Goal: Task Accomplishment & Management: Use online tool/utility

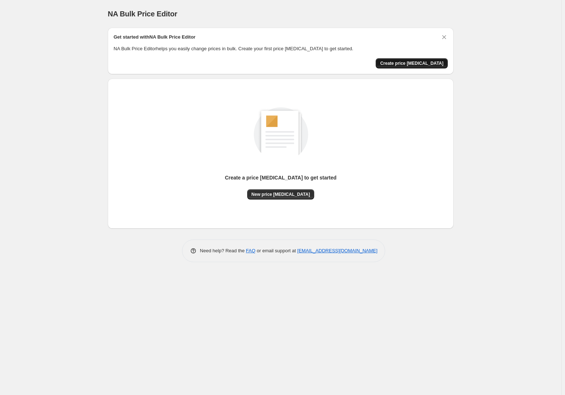
click at [414, 65] on span "Create price change job" at bounding box center [411, 63] width 63 height 6
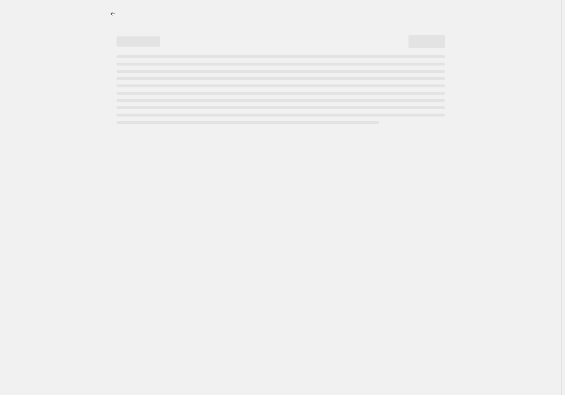
select select "percentage"
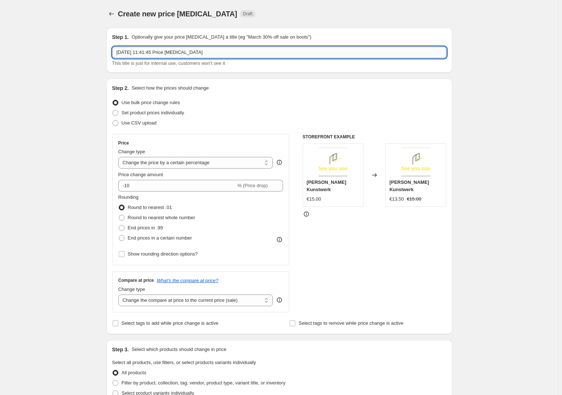
click at [223, 54] on input "19. Aug. 2025, 11:41:45 Price change job" at bounding box center [279, 53] width 334 height 12
click at [89, 63] on div "Create new price change job. This page is ready Create new price change job Dra…" at bounding box center [279, 364] width 558 height 728
click at [201, 52] on input "19. Aug. 2025, 11:41:45 Price change job" at bounding box center [279, 53] width 334 height 12
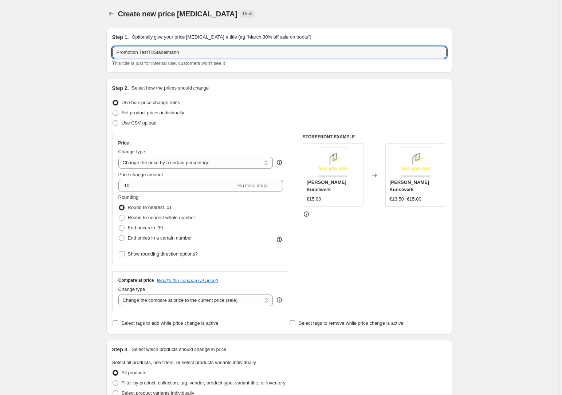
type input "Promotion TestTillStadelmann"
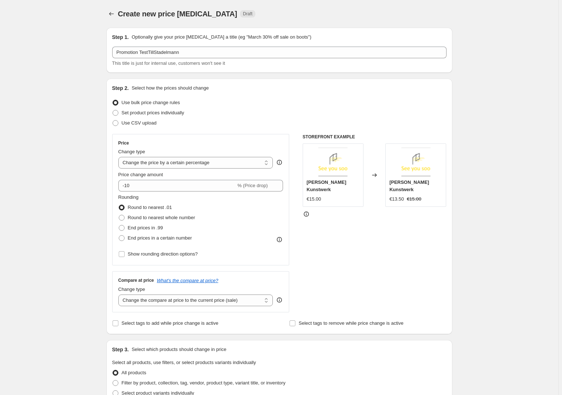
click at [92, 58] on div "Create new price change job. This page is ready Create new price change job Dra…" at bounding box center [279, 364] width 558 height 728
click at [162, 114] on span "Set product prices individually" at bounding box center [153, 112] width 63 height 5
click at [113, 110] on input "Set product prices individually" at bounding box center [113, 110] width 0 height 0
radio input "true"
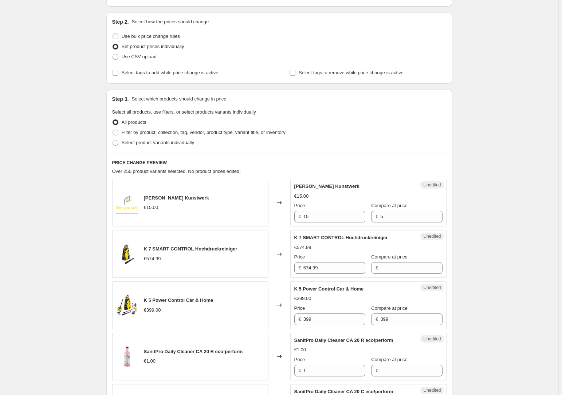
scroll to position [66, 0]
click at [295, 72] on input "Select tags to remove while price change is active" at bounding box center [292, 73] width 6 height 6
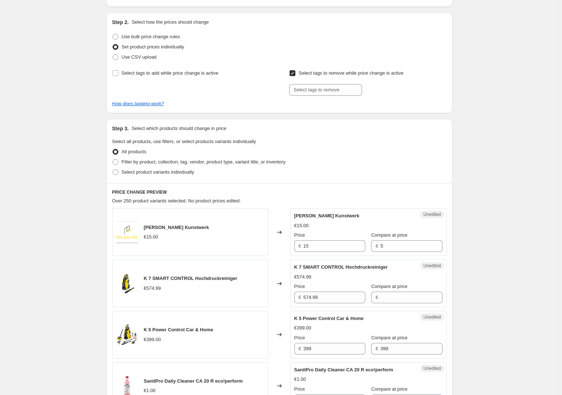
click at [295, 72] on input "Select tags to remove while price change is active" at bounding box center [292, 73] width 6 height 6
checkbox input "false"
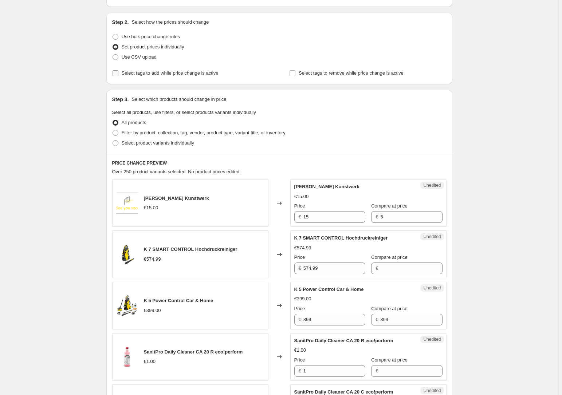
click at [159, 74] on span "Select tags to add while price change is active" at bounding box center [170, 72] width 97 height 5
click at [118, 74] on input "Select tags to add while price change is active" at bounding box center [116, 73] width 6 height 6
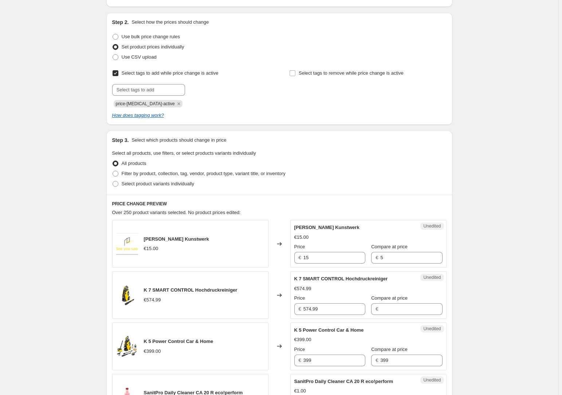
click at [159, 74] on span "Select tags to add while price change is active" at bounding box center [170, 72] width 97 height 5
click at [118, 74] on input "Select tags to add while price change is active" at bounding box center [116, 73] width 6 height 6
checkbox input "false"
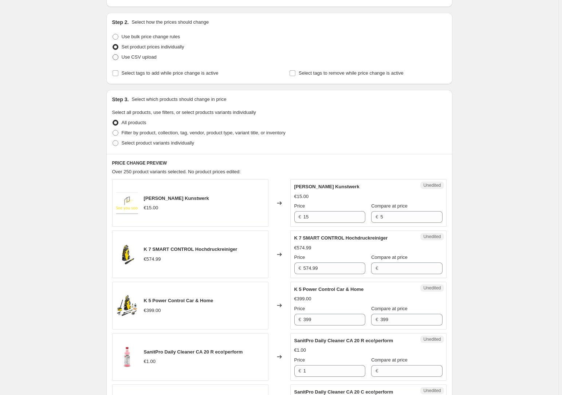
click at [148, 58] on span "Use CSV upload" at bounding box center [139, 56] width 35 height 5
click at [113, 55] on input "Use CSV upload" at bounding box center [113, 54] width 0 height 0
radio input "true"
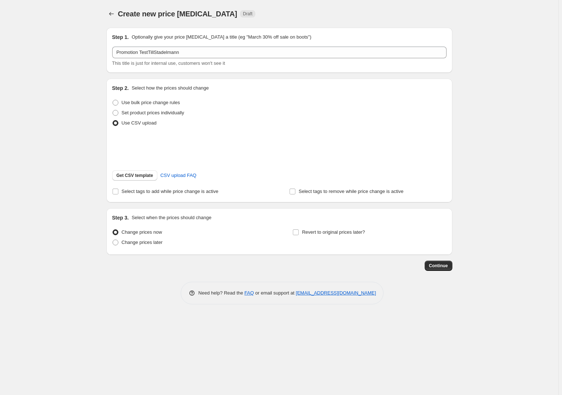
scroll to position [0, 0]
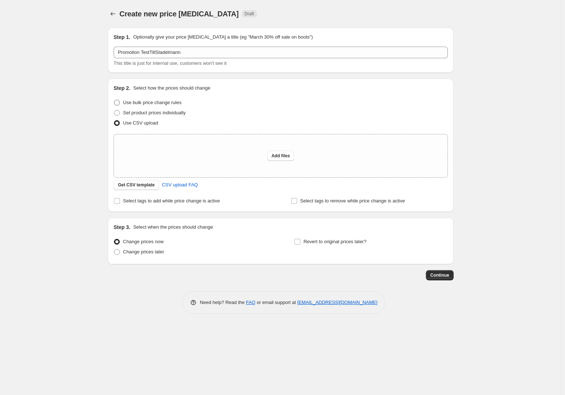
click at [141, 105] on span "Use bulk price change rules" at bounding box center [152, 102] width 58 height 5
click at [114, 100] on input "Use bulk price change rules" at bounding box center [114, 100] width 0 height 0
radio input "true"
select select "percentage"
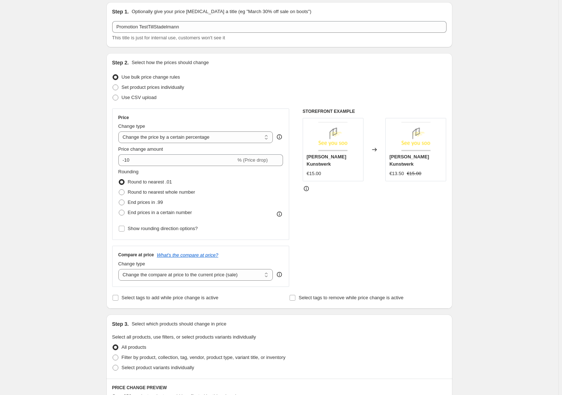
scroll to position [33, 0]
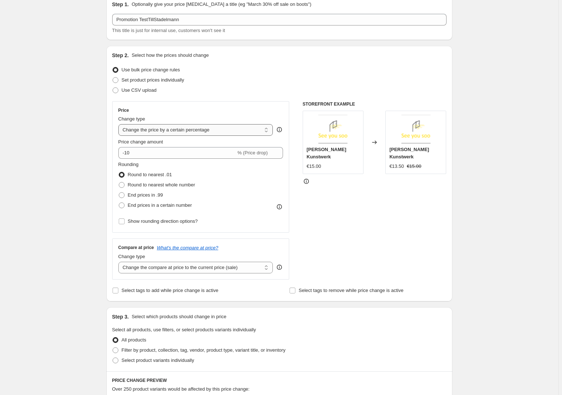
click at [217, 131] on select "Change the price to a certain amount Change the price by a certain amount Chang…" at bounding box center [195, 130] width 155 height 12
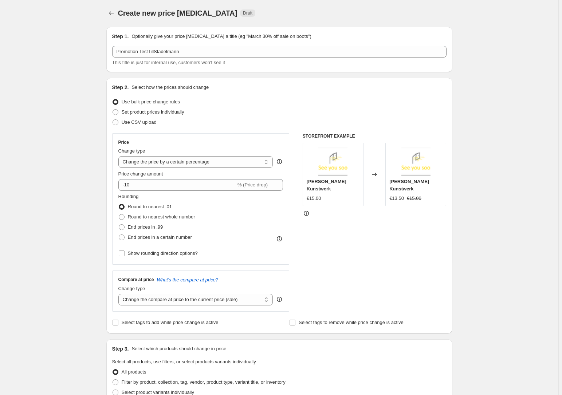
scroll to position [0, 0]
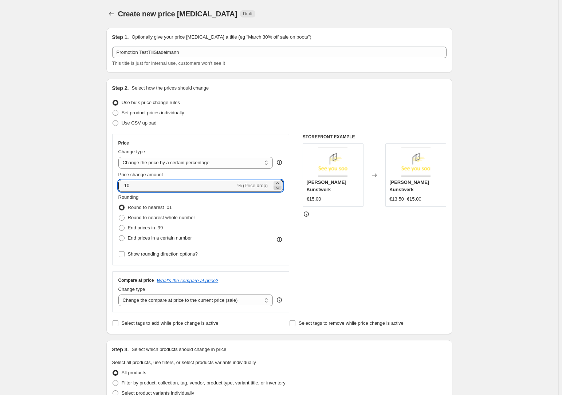
click at [279, 189] on icon at bounding box center [278, 188] width 4 height 2
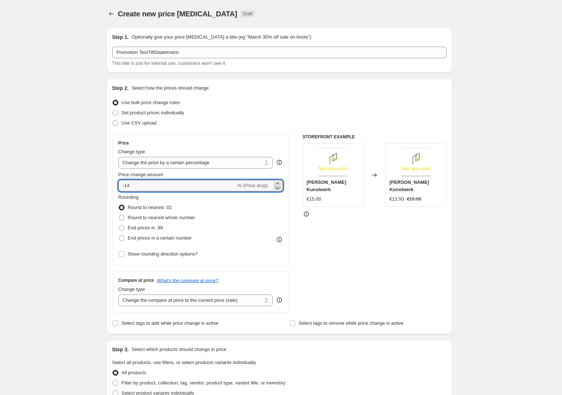
type input "-15"
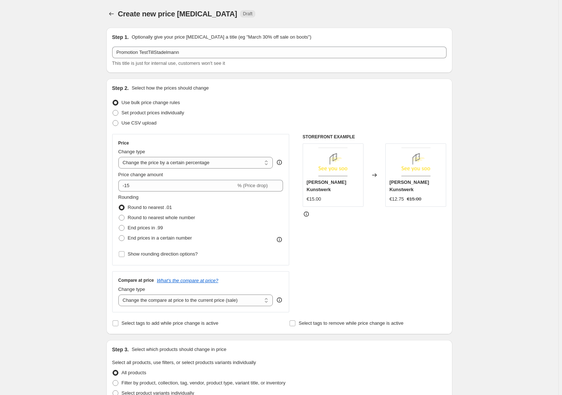
click at [84, 192] on div "Create new price change job. This page is ready Create new price change job Dra…" at bounding box center [279, 364] width 558 height 728
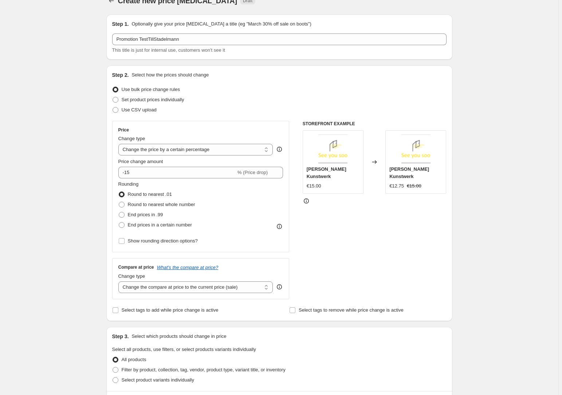
scroll to position [15, 0]
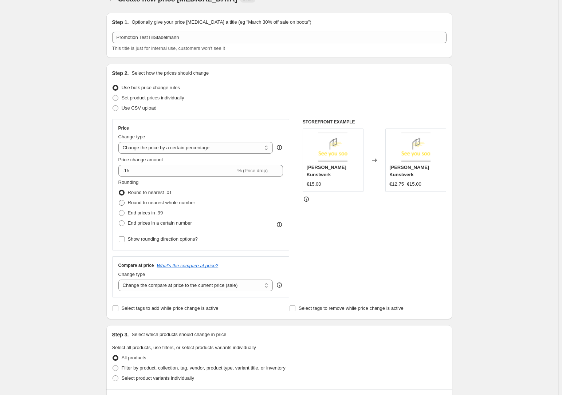
click at [167, 204] on span "Round to nearest whole number" at bounding box center [161, 202] width 67 height 5
click at [119, 200] on input "Round to nearest whole number" at bounding box center [119, 200] width 0 height 0
radio input "true"
click at [172, 222] on span "End prices in a certain number" at bounding box center [160, 222] width 64 height 5
click at [119, 221] on input "End prices in a certain number" at bounding box center [119, 220] width 0 height 0
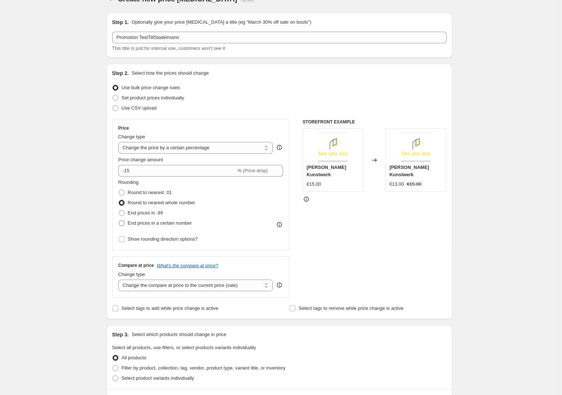
radio input "true"
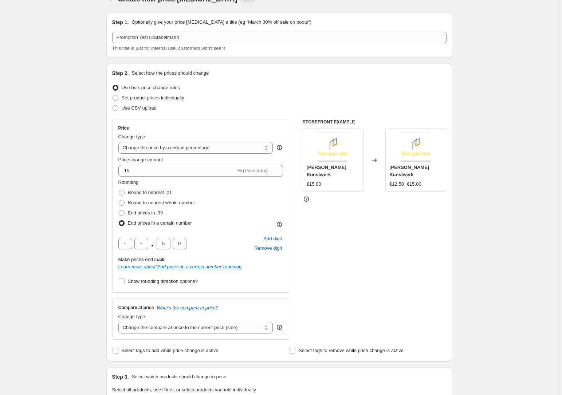
scroll to position [48, 0]
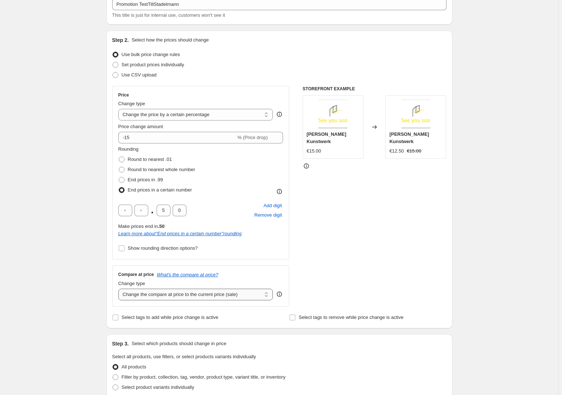
click at [194, 291] on select "Change the compare at price to the current price (sale) Change the compare at p…" at bounding box center [195, 295] width 155 height 12
click at [119, 289] on select "Change the compare at price to the current price (sale) Change the compare at p…" at bounding box center [195, 295] width 155 height 12
click at [102, 294] on div "Step 1. Optionally give your price change job a title (eg "March 30% off sale o…" at bounding box center [276, 326] width 352 height 704
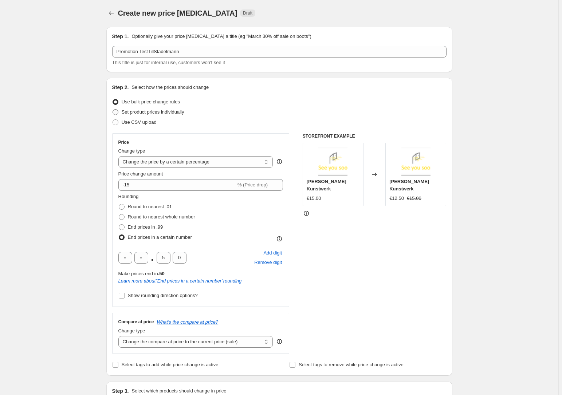
scroll to position [0, 0]
click at [162, 112] on span "Set product prices individually" at bounding box center [153, 112] width 63 height 5
click at [113, 110] on input "Set product prices individually" at bounding box center [113, 110] width 0 height 0
radio input "true"
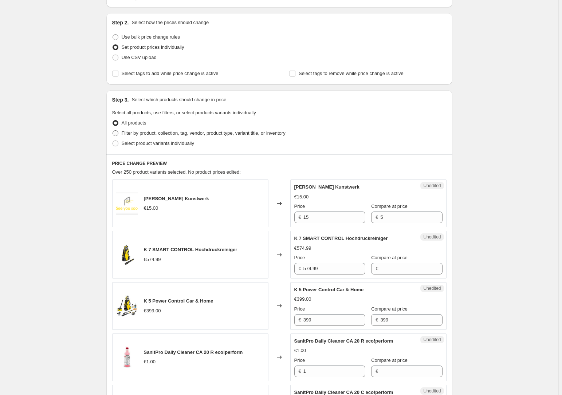
scroll to position [66, 0]
click at [202, 196] on div "Philipp Gall Kunstwerk €15.00" at bounding box center [190, 203] width 156 height 48
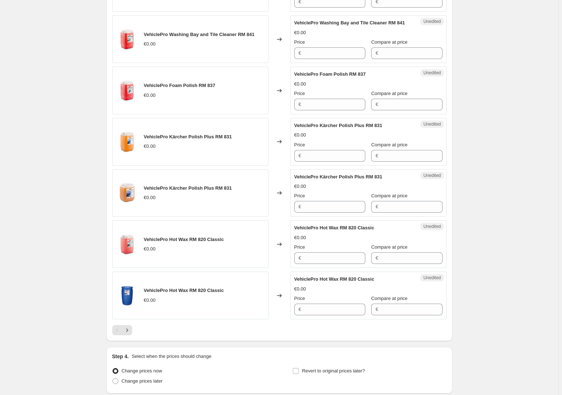
scroll to position [1005, 0]
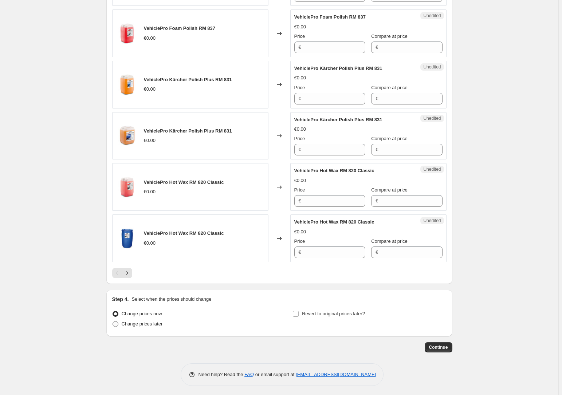
click at [153, 323] on span "Change prices later" at bounding box center [142, 323] width 41 height 5
click at [113, 322] on input "Change prices later" at bounding box center [113, 321] width 0 height 0
radio input "true"
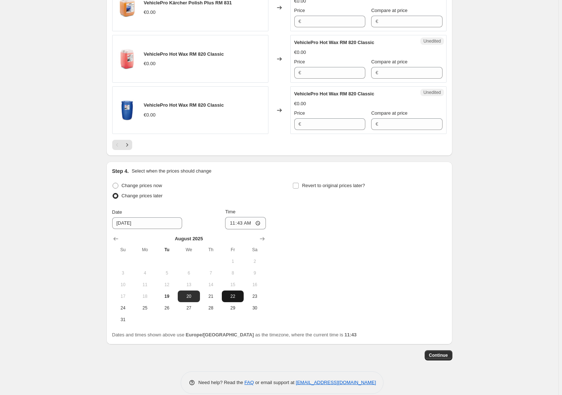
scroll to position [1137, 0]
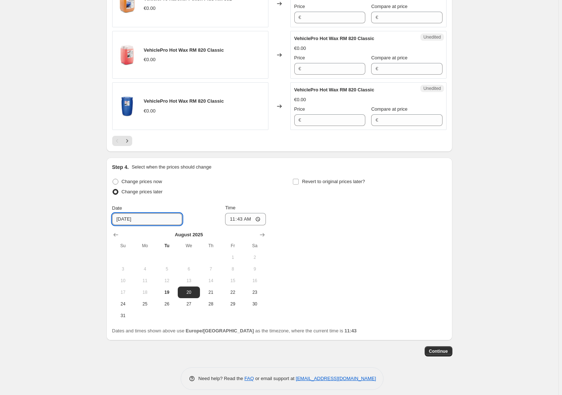
click at [153, 219] on input "8/20/2025" at bounding box center [147, 219] width 70 height 12
click at [210, 287] on button "21" at bounding box center [211, 293] width 22 height 12
type input "8/21/2025"
click at [258, 217] on input "11:43" at bounding box center [245, 219] width 41 height 12
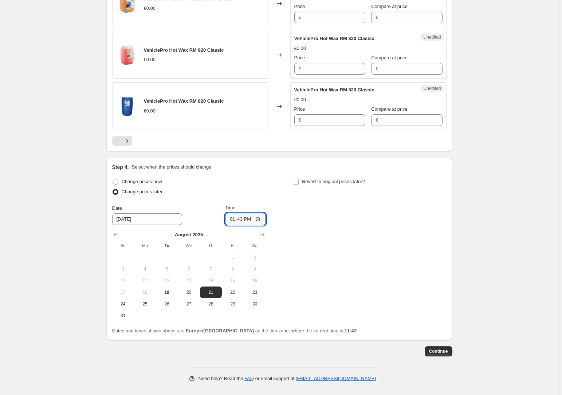
type input "13:43"
click at [326, 265] on div "Change prices now Change prices later Date 8/21/2025 Time 13:43 August 2025 Su …" at bounding box center [279, 249] width 334 height 145
click at [299, 178] on span at bounding box center [295, 181] width 7 height 7
click at [299, 179] on input "Revert to original prices later?" at bounding box center [296, 182] width 6 height 6
checkbox input "true"
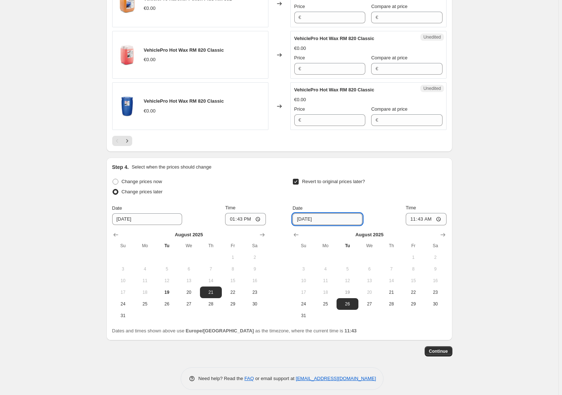
click at [323, 217] on input "8/26/2025" at bounding box center [327, 219] width 70 height 12
click at [419, 301] on span "29" at bounding box center [413, 304] width 16 height 6
type input "8/29/2025"
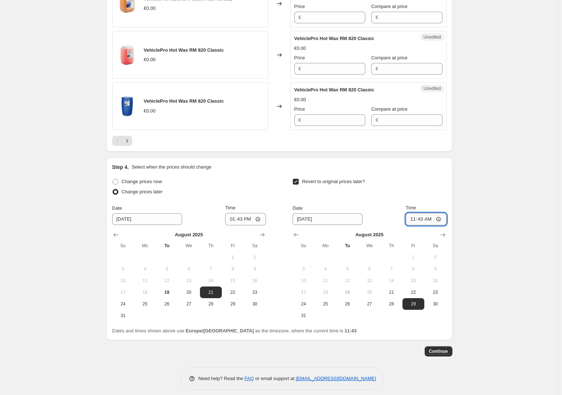
click at [437, 217] on input "11:43" at bounding box center [426, 219] width 41 height 12
click at [411, 212] on div "Date 8/29/2025 Time 11:43" at bounding box center [369, 214] width 154 height 21
click at [442, 348] on span "Continue" at bounding box center [438, 351] width 19 height 6
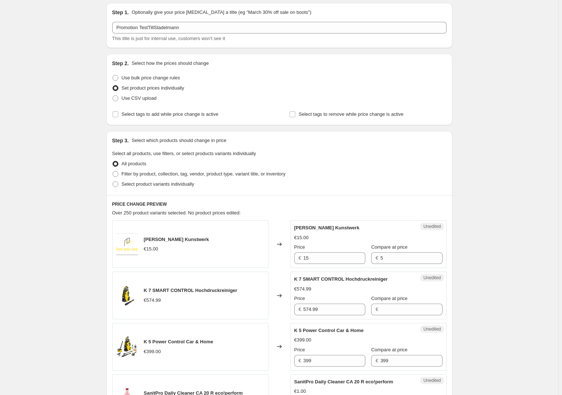
scroll to position [66, 0]
drag, startPoint x: 142, startPoint y: 210, endPoint x: 168, endPoint y: 212, distance: 25.9
click at [168, 212] on span "Over 250 product variants selected. No product prices edited:" at bounding box center [176, 212] width 129 height 5
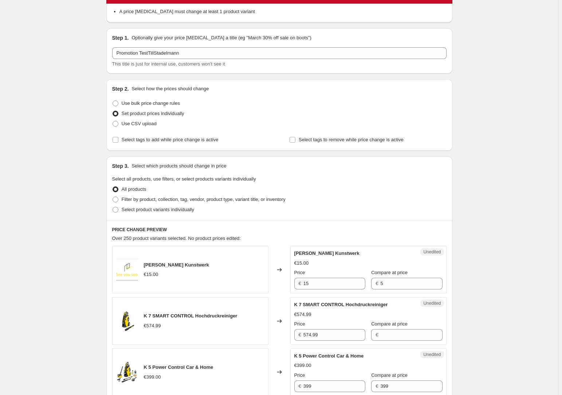
scroll to position [33, 0]
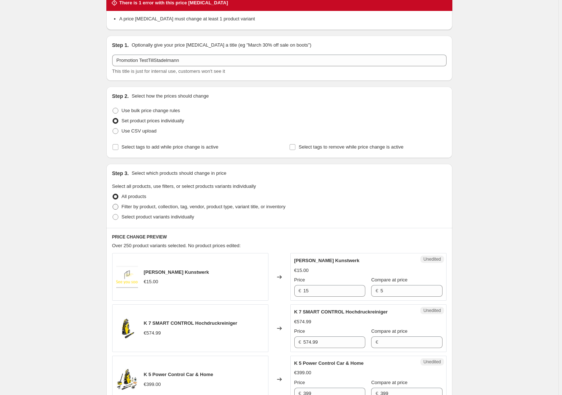
click at [143, 207] on span "Filter by product, collection, tag, vendor, product type, variant title, or inv…" at bounding box center [204, 206] width 164 height 5
click at [113, 204] on input "Filter by product, collection, tag, vendor, product type, variant title, or inv…" at bounding box center [113, 204] width 0 height 0
radio input "true"
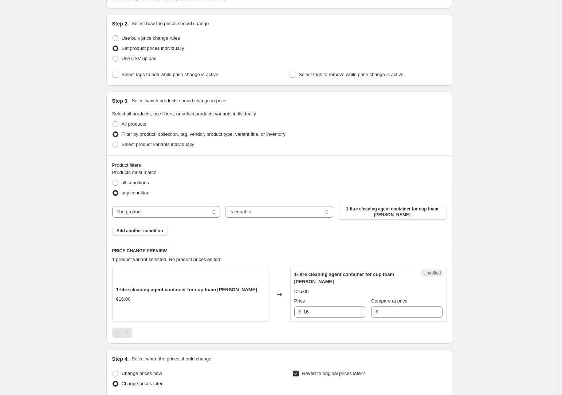
scroll to position [66, 0]
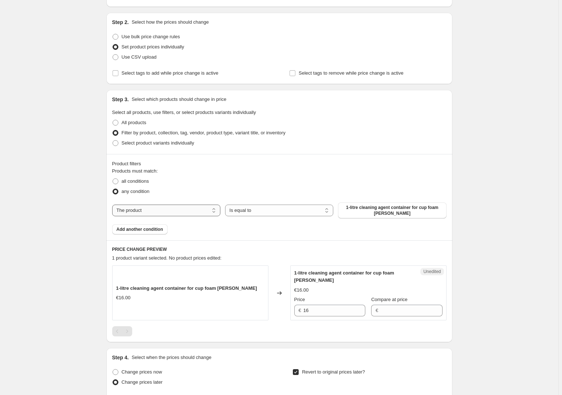
click at [210, 208] on select "The product The product's collection The product's tag The product's vendor The…" at bounding box center [166, 211] width 108 height 12
click at [209, 192] on div "any condition" at bounding box center [279, 191] width 334 height 10
click at [181, 209] on select "The product The product's collection The product's tag The product's vendor The…" at bounding box center [166, 211] width 108 height 12
select select "collection"
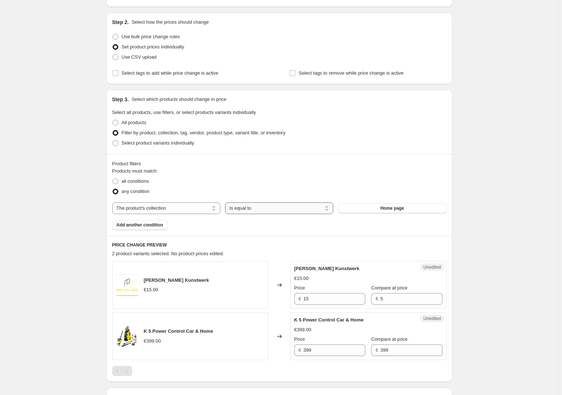
click at [266, 211] on select "Is equal to Is not equal to" at bounding box center [279, 208] width 108 height 12
click at [277, 191] on div "any condition" at bounding box center [279, 191] width 334 height 10
click at [377, 210] on button "Home page" at bounding box center [392, 208] width 108 height 10
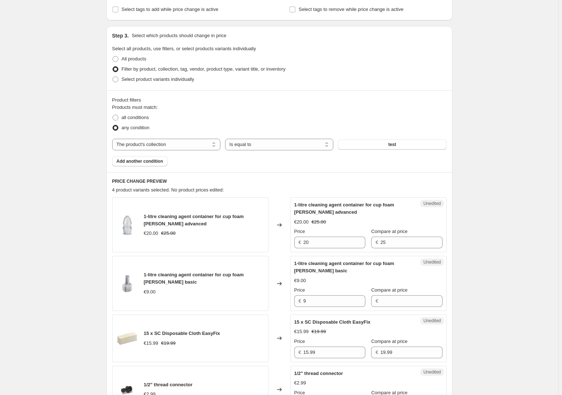
scroll to position [132, 0]
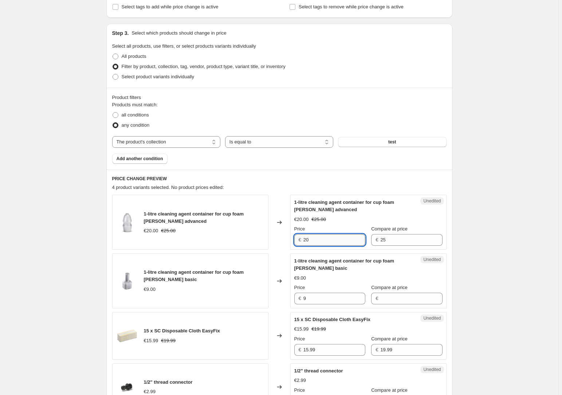
click at [330, 237] on input "20" at bounding box center [334, 240] width 62 height 12
click at [331, 229] on div "Price" at bounding box center [329, 228] width 71 height 7
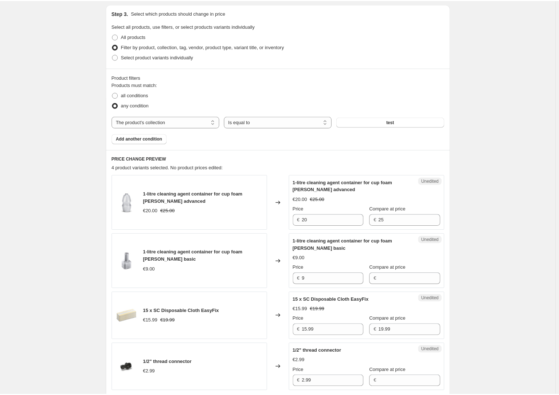
scroll to position [0, 0]
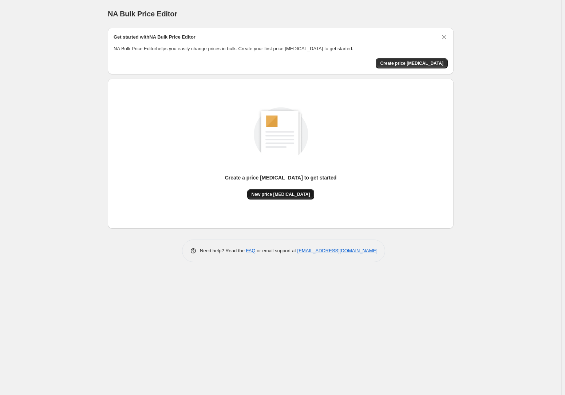
click at [294, 197] on span "New price change job" at bounding box center [281, 195] width 59 height 6
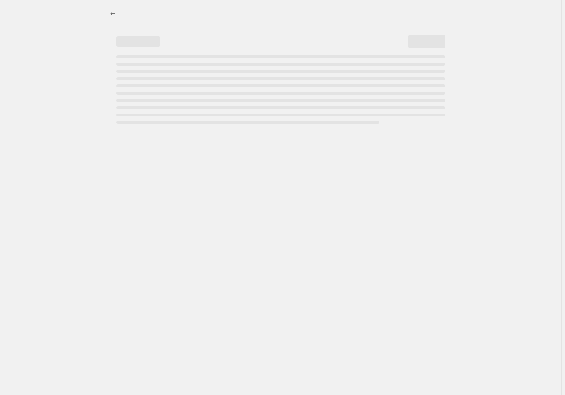
select select "percentage"
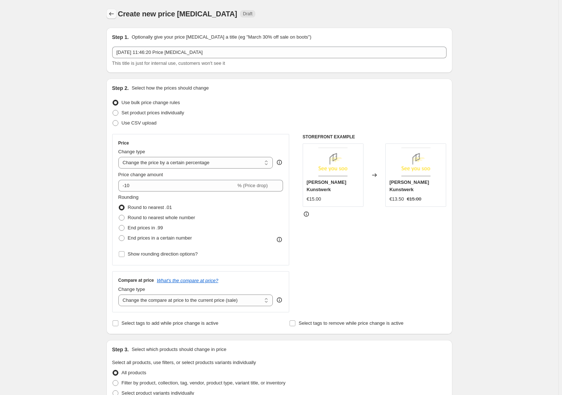
click at [113, 16] on icon "Price change jobs" at bounding box center [111, 13] width 7 height 7
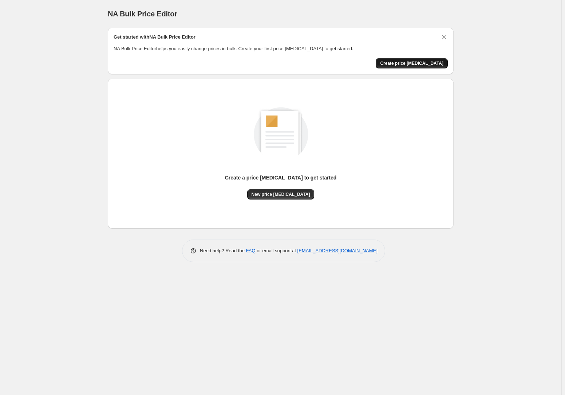
click at [422, 62] on span "Create price [MEDICAL_DATA]" at bounding box center [411, 63] width 63 height 6
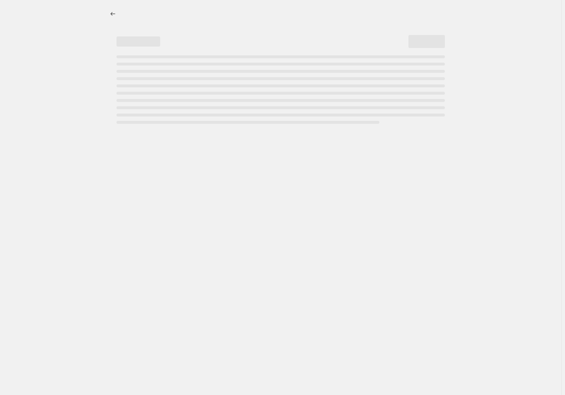
select select "percentage"
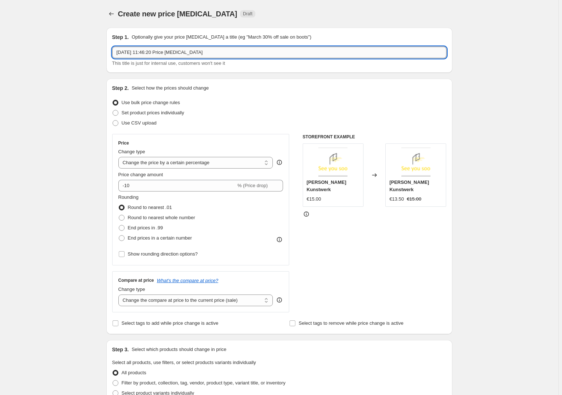
click at [205, 52] on input "19. Aug. 2025, 11:46:20 Price change job" at bounding box center [279, 53] width 334 height 12
drag, startPoint x: 205, startPoint y: 52, endPoint x: 91, endPoint y: 51, distance: 114.0
click at [91, 51] on div "Create new price change job. This page is ready Create new price change job Dra…" at bounding box center [279, 364] width 558 height 728
type input "Till Test Promo 1"
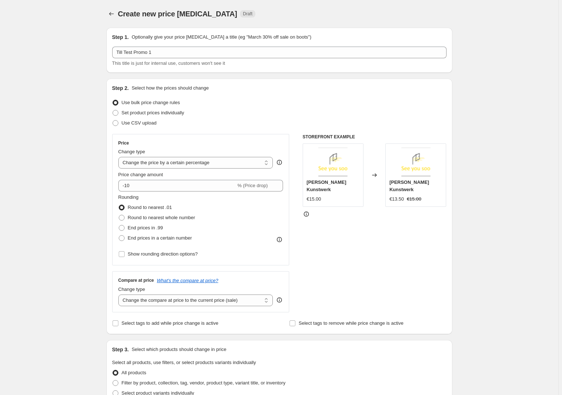
click at [91, 51] on div "Create new price change job. This page is ready Create new price change job Dra…" at bounding box center [279, 364] width 558 height 728
click at [155, 115] on span "Set product prices individually" at bounding box center [153, 112] width 63 height 5
click at [113, 110] on input "Set product prices individually" at bounding box center [113, 110] width 0 height 0
radio input "true"
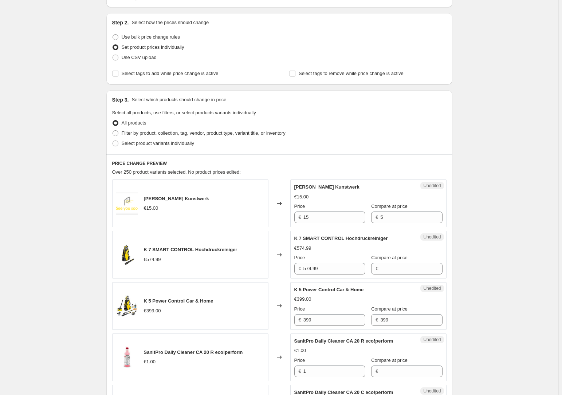
scroll to position [66, 0]
click at [135, 132] on span "Filter by product, collection, tag, vendor, product type, variant title, or inv…" at bounding box center [204, 132] width 164 height 5
click at [113, 130] on input "Filter by product, collection, tag, vendor, product type, variant title, or inv…" at bounding box center [113, 130] width 0 height 0
radio input "true"
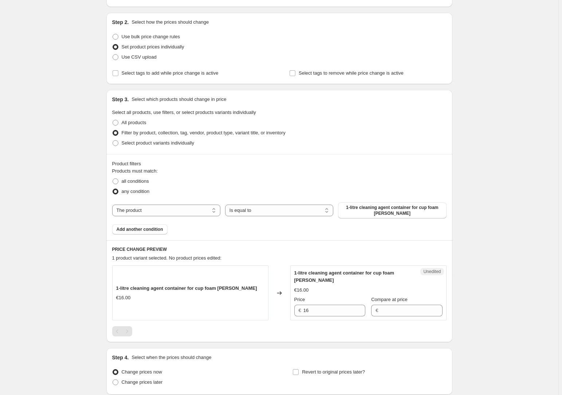
scroll to position [99, 0]
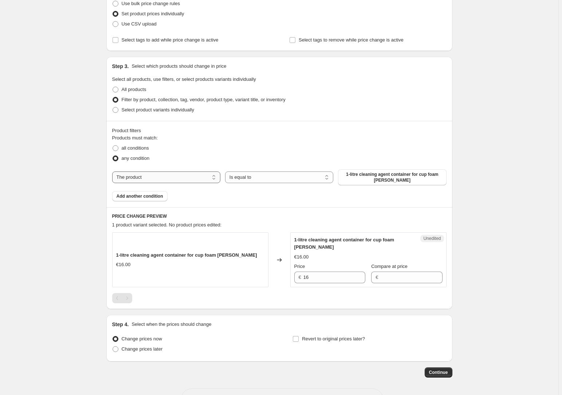
click at [212, 180] on select "The product The product's collection The product's tag The product's vendor The…" at bounding box center [166, 177] width 108 height 12
select select "collection"
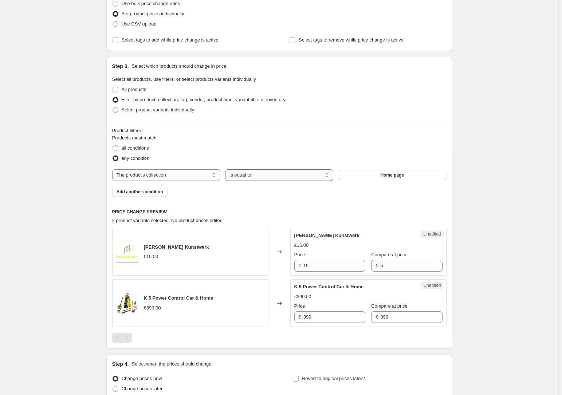
click at [251, 176] on select "Is equal to Is not equal to" at bounding box center [279, 175] width 108 height 12
click at [347, 171] on button "Home page" at bounding box center [392, 175] width 108 height 10
click at [251, 176] on select "Is equal to Is not equal to" at bounding box center [279, 175] width 108 height 12
click at [226, 169] on select "Is equal to Is not equal to" at bounding box center [279, 175] width 108 height 12
click at [363, 174] on button "Home page" at bounding box center [392, 175] width 108 height 10
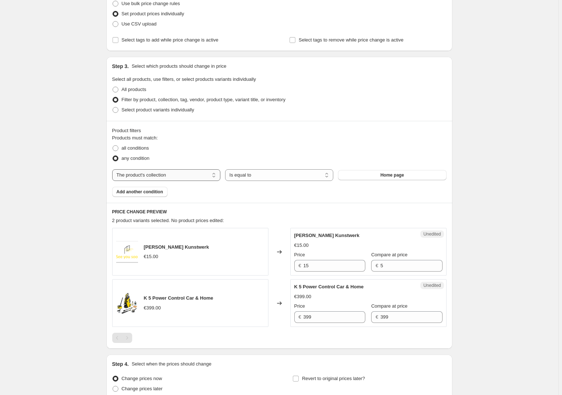
click at [210, 176] on select "The product The product's collection The product's tag The product's vendor The…" at bounding box center [166, 175] width 108 height 12
click at [113, 169] on select "The product The product's collection The product's tag The product's vendor The…" at bounding box center [166, 175] width 108 height 12
click at [280, 178] on select "Is equal to Is not equal to" at bounding box center [279, 175] width 108 height 12
drag, startPoint x: 298, startPoint y: 147, endPoint x: 343, endPoint y: 156, distance: 45.6
click at [300, 148] on div "all conditions" at bounding box center [279, 148] width 334 height 10
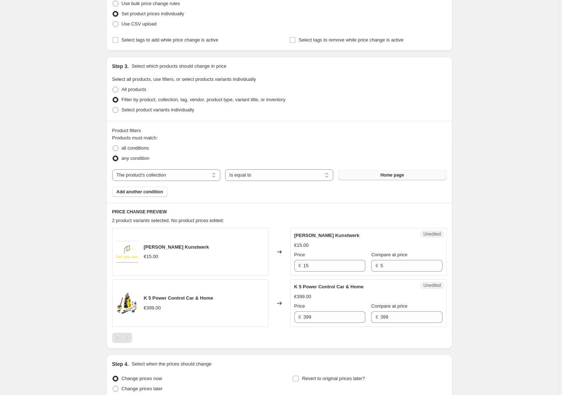
click at [372, 171] on button "Home page" at bounding box center [392, 175] width 108 height 10
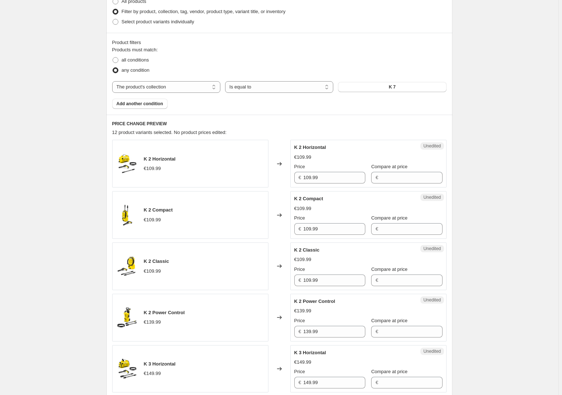
scroll to position [198, 0]
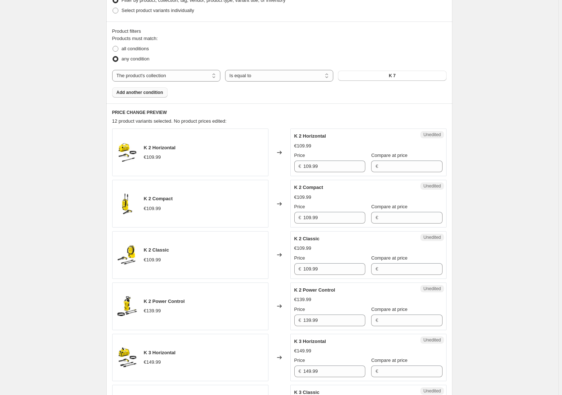
click at [160, 94] on span "Add another condition" at bounding box center [140, 93] width 47 height 6
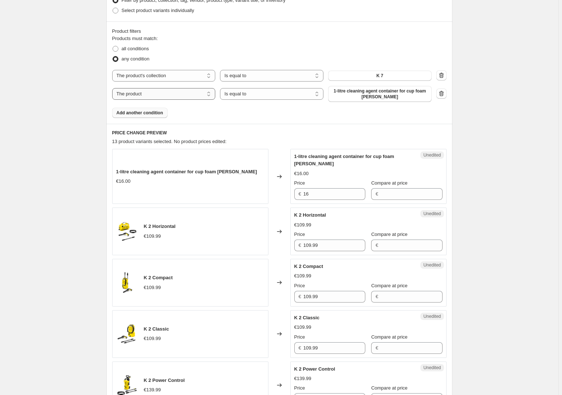
click at [206, 98] on select "The product The product's collection The product's tag The product's vendor The…" at bounding box center [163, 94] width 103 height 12
click at [85, 103] on div "Create new price change job. This page is ready Create new price change job Dra…" at bounding box center [279, 378] width 558 height 1152
click at [440, 93] on icon "button" at bounding box center [441, 93] width 7 height 7
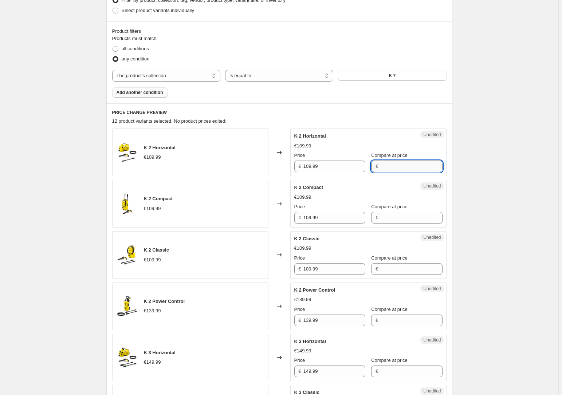
click at [393, 170] on input "Compare at price" at bounding box center [411, 167] width 62 height 12
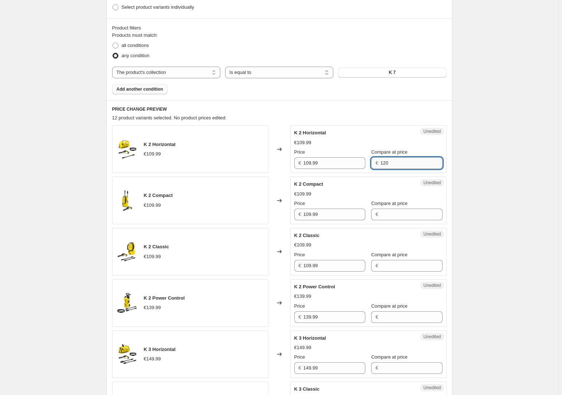
scroll to position [204, 0]
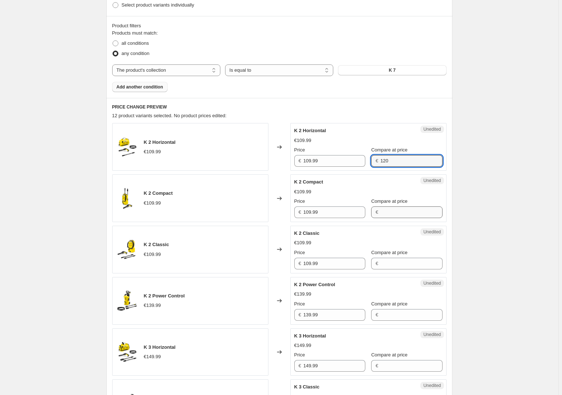
type input "120"
click at [386, 213] on input "Compare at price" at bounding box center [411, 212] width 62 height 12
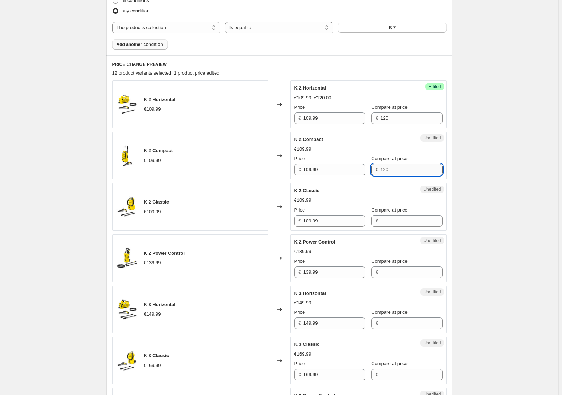
scroll to position [247, 0]
type input "120"
click at [380, 222] on input "Compare at price" at bounding box center [411, 221] width 62 height 12
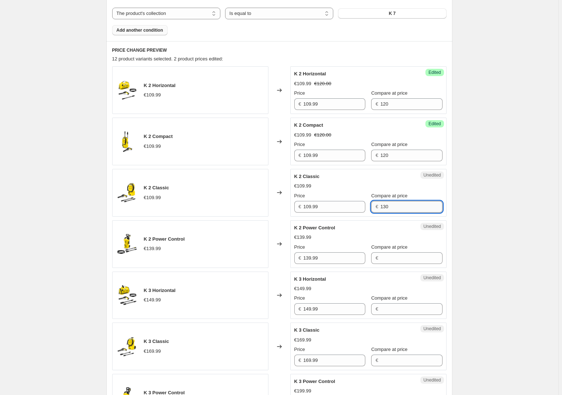
scroll to position [273, 0]
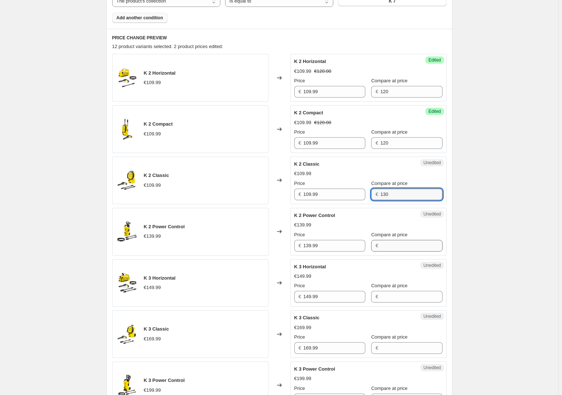
type input "130"
click at [380, 245] on input "Compare at price" at bounding box center [411, 246] width 62 height 12
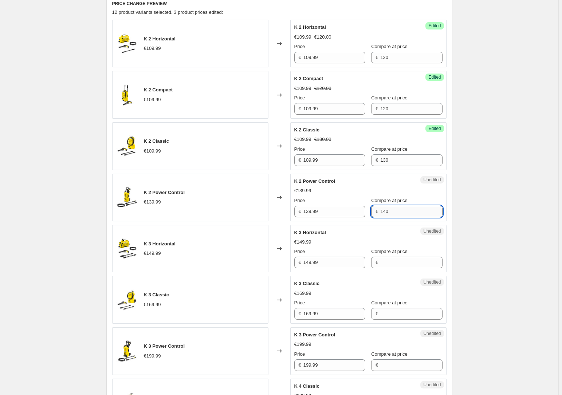
scroll to position [308, 0]
type input "140"
click at [380, 258] on input "Compare at price" at bounding box center [411, 262] width 62 height 12
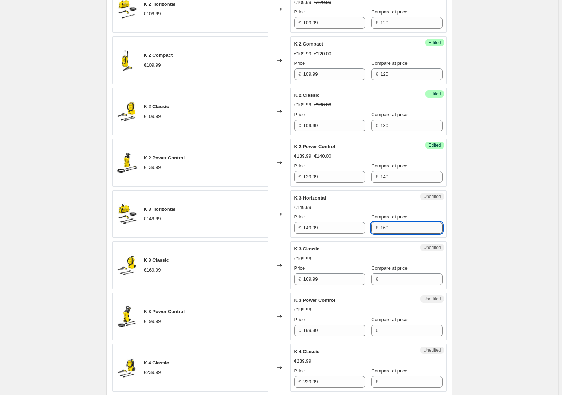
scroll to position [342, 0]
type input "160"
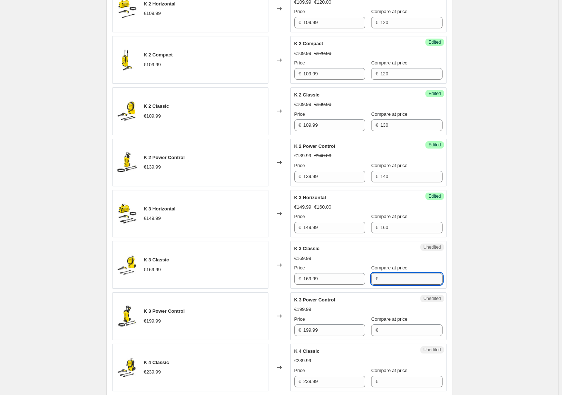
click at [383, 278] on input "Compare at price" at bounding box center [411, 279] width 62 height 12
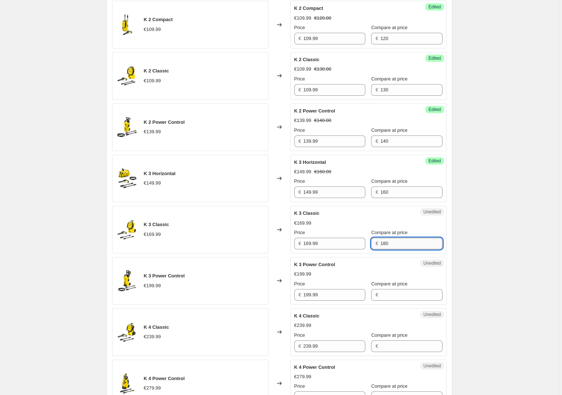
scroll to position [378, 0]
type input "180"
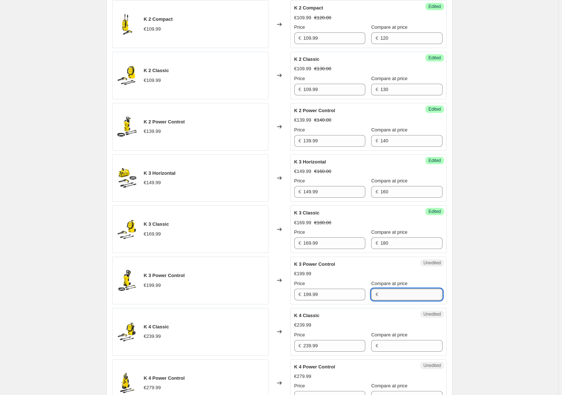
click at [380, 293] on input "Compare at price" at bounding box center [411, 295] width 62 height 12
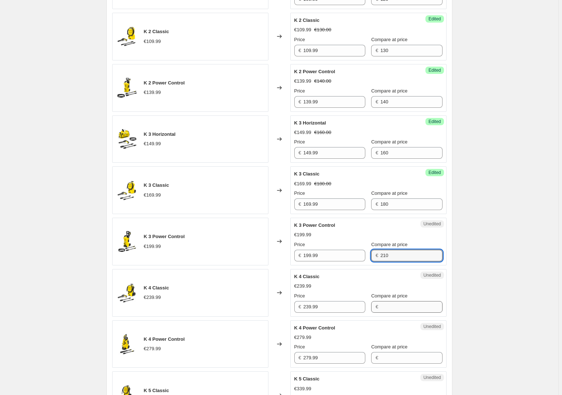
type input "210"
click at [380, 306] on input "Compare at price" at bounding box center [411, 307] width 62 height 12
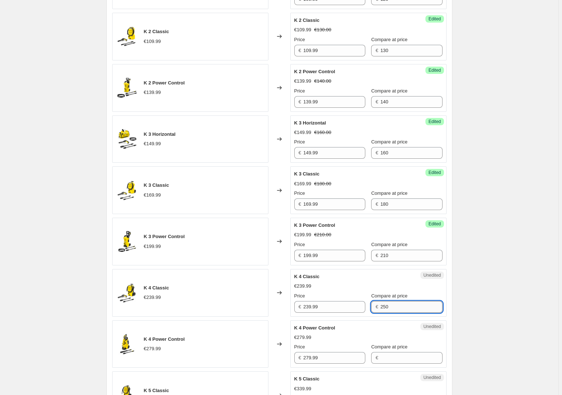
scroll to position [475, 0]
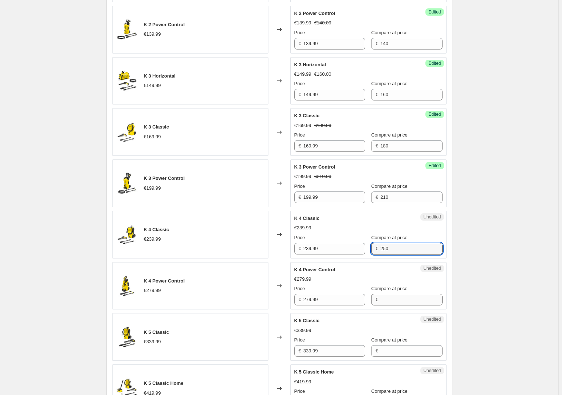
type input "250"
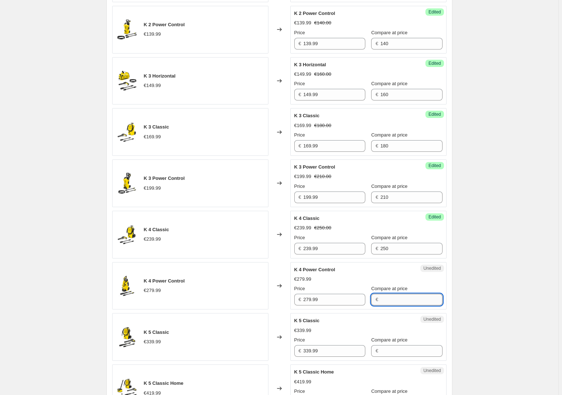
click at [387, 304] on input "Compare at price" at bounding box center [411, 300] width 62 height 12
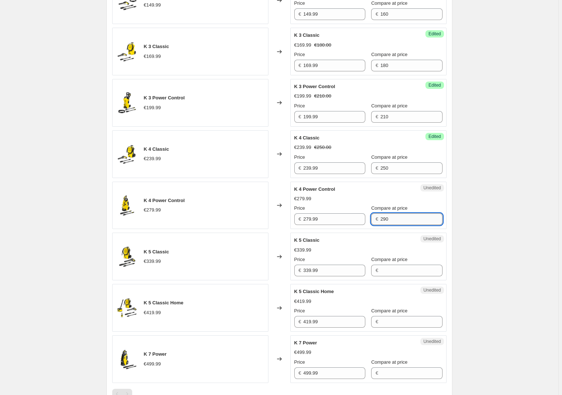
scroll to position [557, 0]
type input "290"
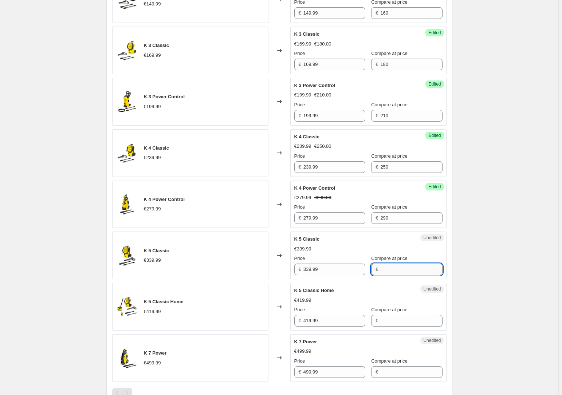
click at [393, 266] on input "Compare at price" at bounding box center [411, 270] width 62 height 12
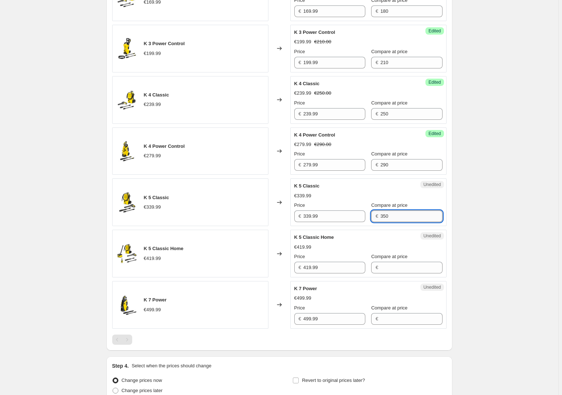
scroll to position [611, 0]
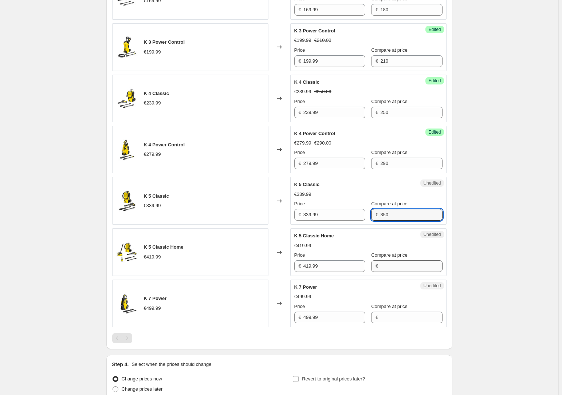
type input "350"
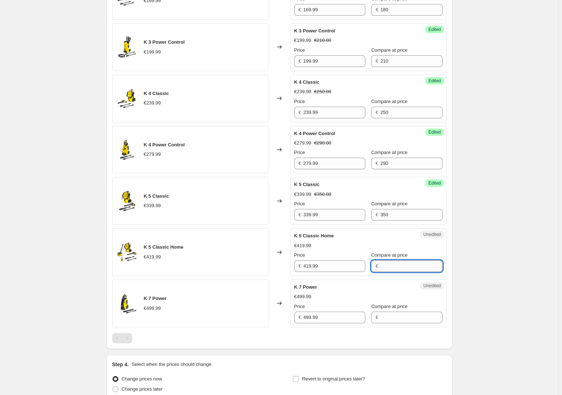
click at [388, 265] on input "Compare at price" at bounding box center [411, 266] width 62 height 12
type input "430"
click at [387, 317] on input "Compare at price" at bounding box center [411, 318] width 62 height 12
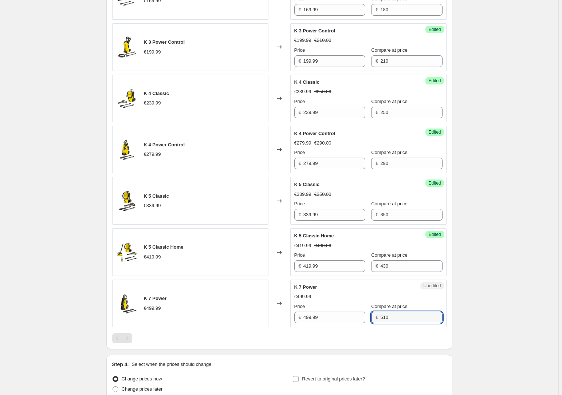
type input "510"
click at [386, 291] on div "K 7 Power €499.99 Price € 499.99 Compare at price € 510" at bounding box center [368, 304] width 148 height 40
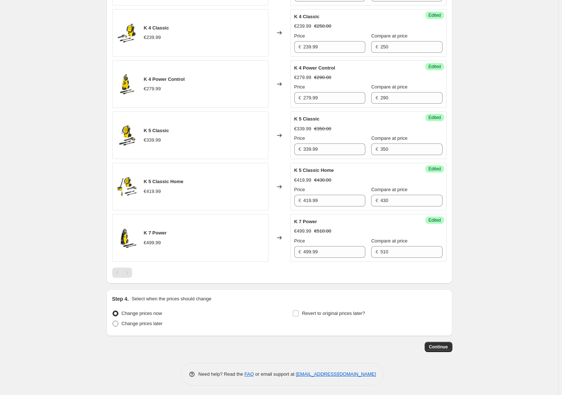
click at [155, 323] on span "Change prices later" at bounding box center [142, 323] width 41 height 5
click at [113, 321] on input "Change prices later" at bounding box center [113, 321] width 0 height 0
radio input "true"
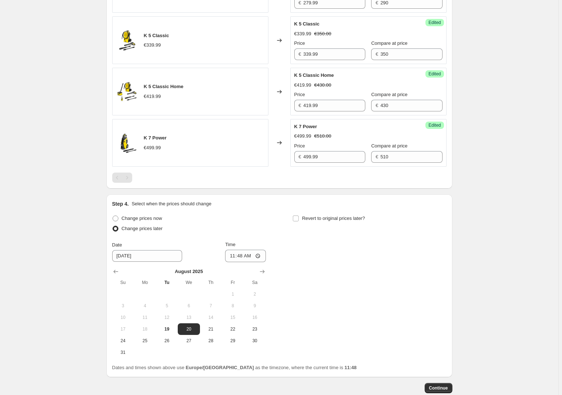
scroll to position [776, 0]
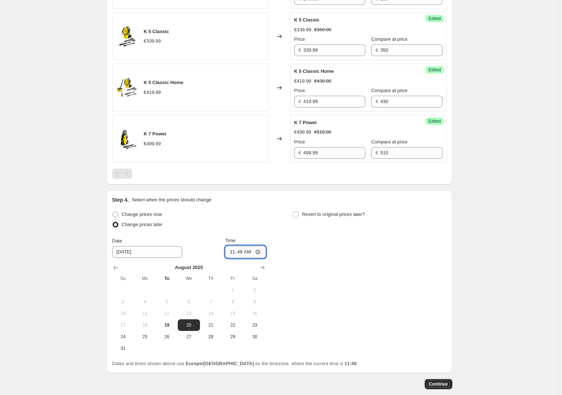
click at [256, 253] on input "11:48" at bounding box center [245, 252] width 41 height 12
type input "11:50"
click at [296, 281] on div "Change prices now Change prices later Date 8/20/2025 Time 11:50 August 2025 Su …" at bounding box center [279, 281] width 334 height 145
click at [299, 214] on input "Revert to original prices later?" at bounding box center [296, 215] width 6 height 6
checkbox input "true"
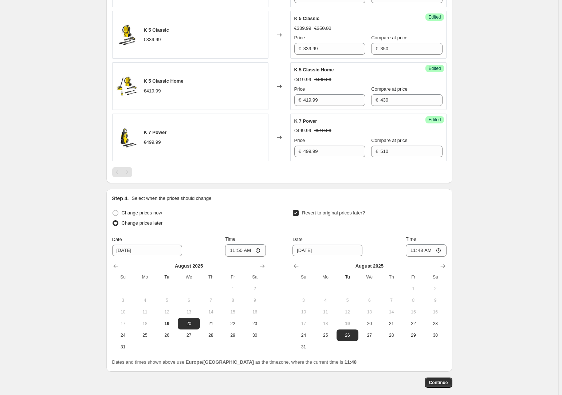
scroll to position [809, 0]
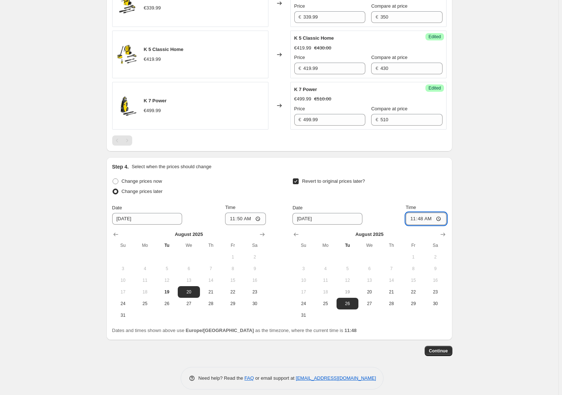
click at [440, 218] on input "11:48" at bounding box center [426, 219] width 41 height 12
type input "13:33"
click at [443, 350] on span "Continue" at bounding box center [438, 351] width 19 height 6
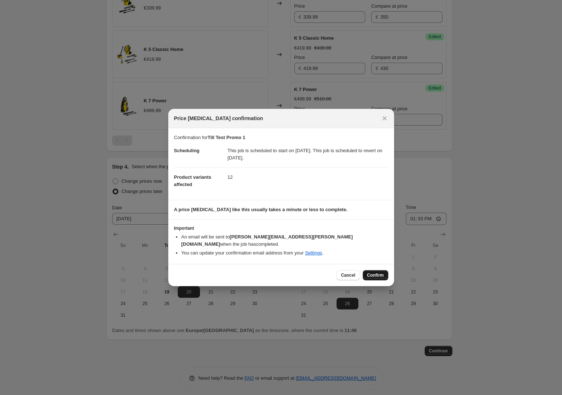
click at [373, 273] on span "Confirm" at bounding box center [375, 275] width 17 height 6
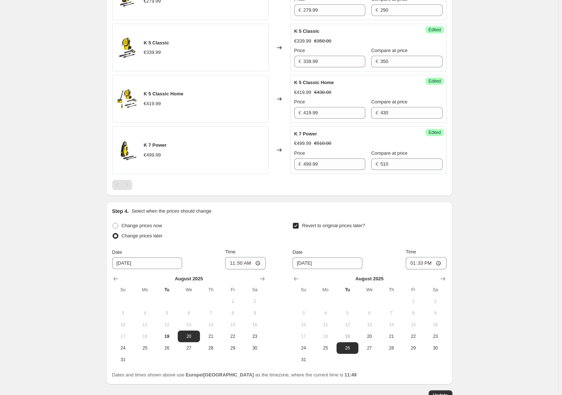
scroll to position [857, 0]
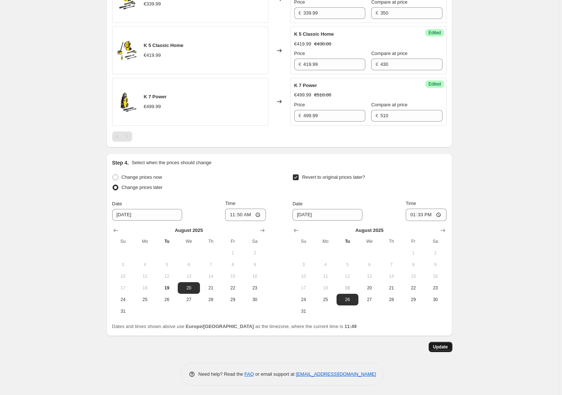
click at [444, 345] on span "Update" at bounding box center [440, 347] width 15 height 6
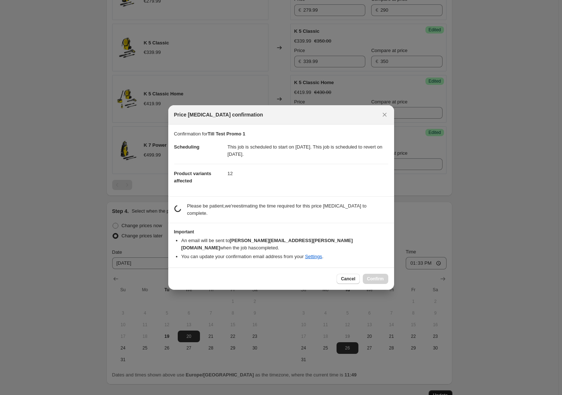
scroll to position [0, 0]
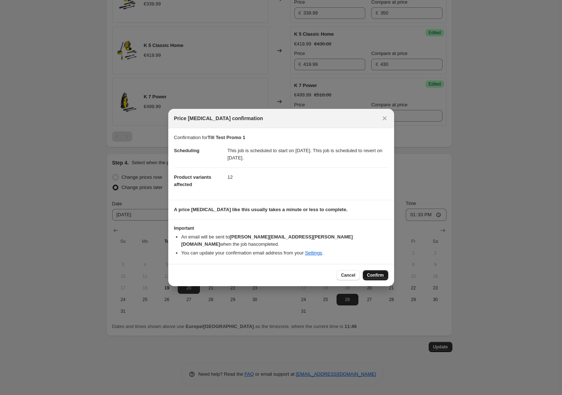
click at [370, 272] on span "Confirm" at bounding box center [375, 275] width 17 height 6
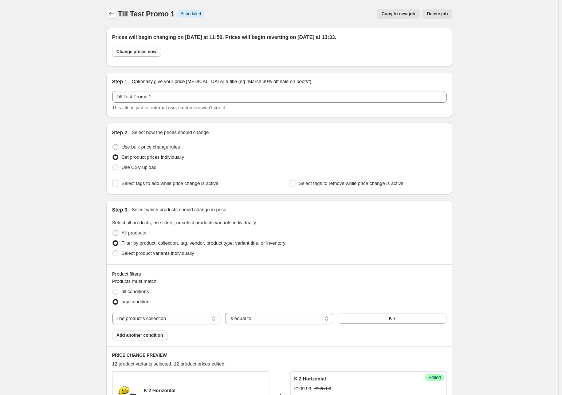
click at [114, 17] on icon "Price change jobs" at bounding box center [111, 13] width 7 height 7
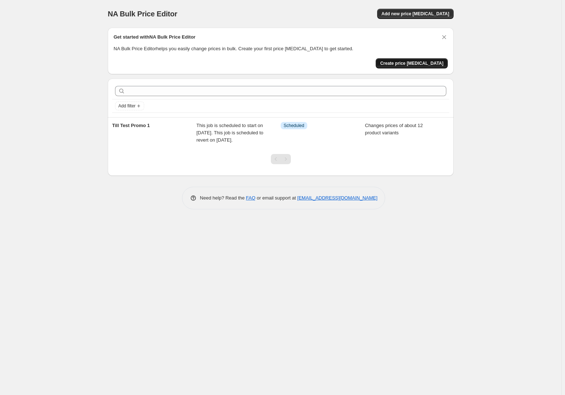
click at [422, 63] on span "Create price change job" at bounding box center [411, 63] width 63 height 6
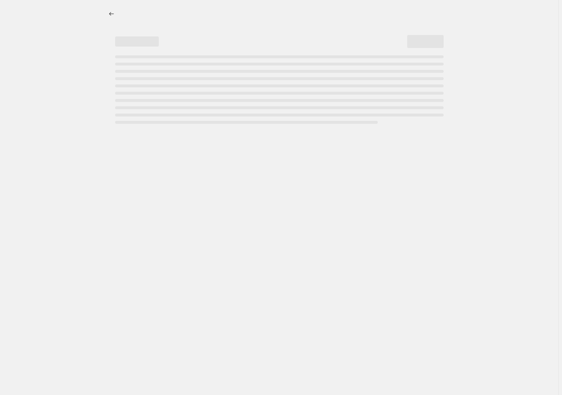
select select "percentage"
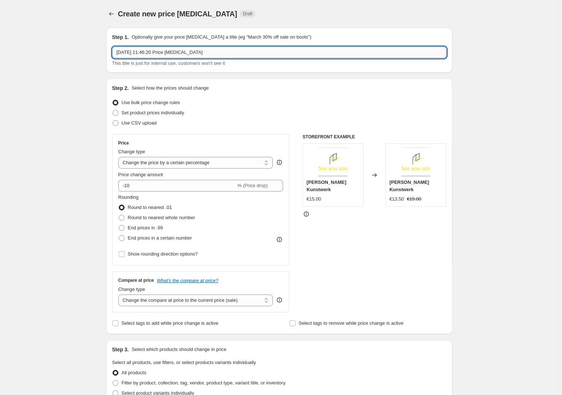
click at [213, 56] on input "19. Aug. 2025, 11:46:20 Price change job" at bounding box center [279, 53] width 334 height 12
type input "Till TEst Promo 2"
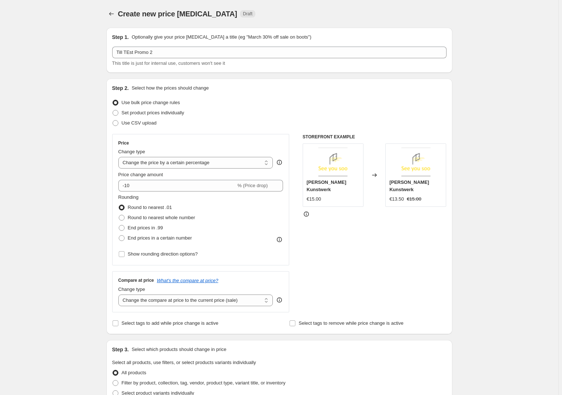
click at [52, 99] on div "Create new price change job. This page is ready Create new price change job Dra…" at bounding box center [279, 364] width 558 height 728
click at [134, 114] on span "Set product prices individually" at bounding box center [153, 112] width 63 height 5
click at [113, 110] on input "Set product prices individually" at bounding box center [113, 110] width 0 height 0
radio input "true"
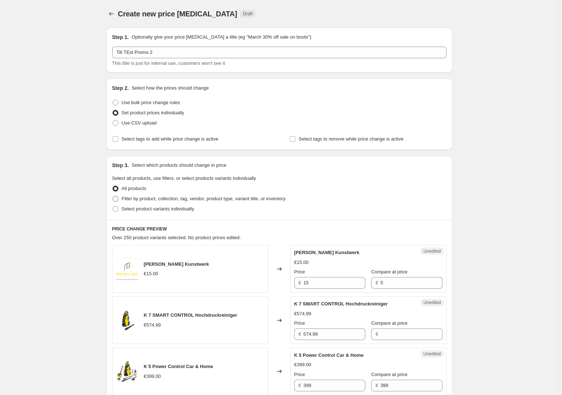
click at [156, 203] on label "Filter by product, collection, tag, vendor, product type, variant title, or inv…" at bounding box center [198, 199] width 173 height 10
click at [113, 196] on input "Filter by product, collection, tag, vendor, product type, variant title, or inv…" at bounding box center [113, 196] width 0 height 0
radio input "true"
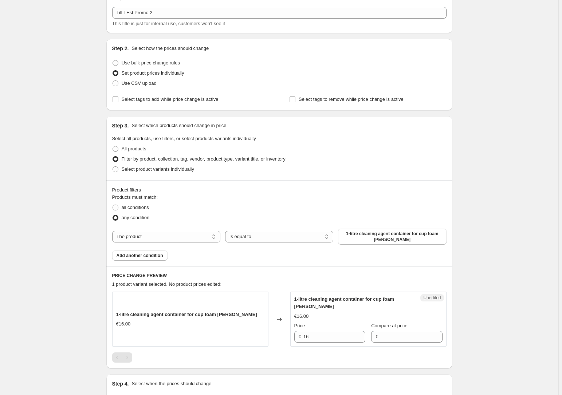
scroll to position [66, 0]
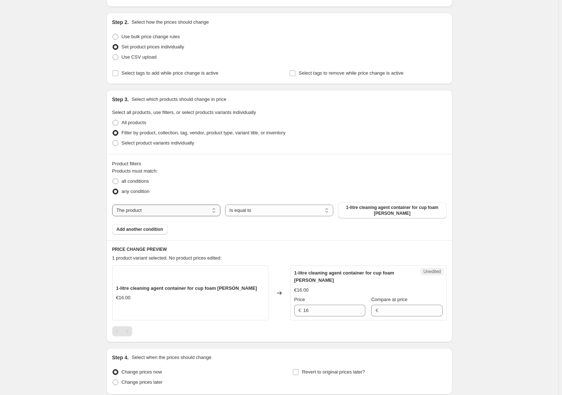
click at [201, 210] on select "The product The product's collection The product's tag The product's vendor The…" at bounding box center [166, 211] width 108 height 12
select select "collection"
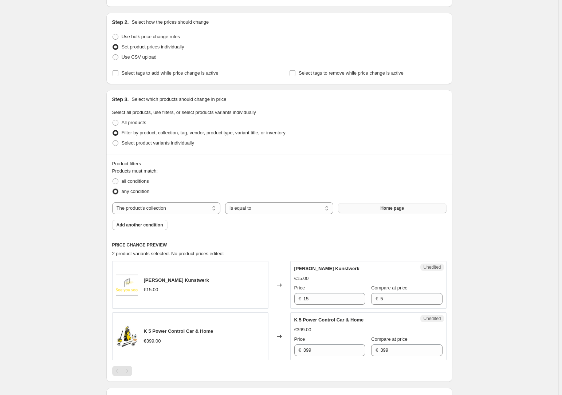
click at [363, 209] on button "Home page" at bounding box center [392, 208] width 108 height 10
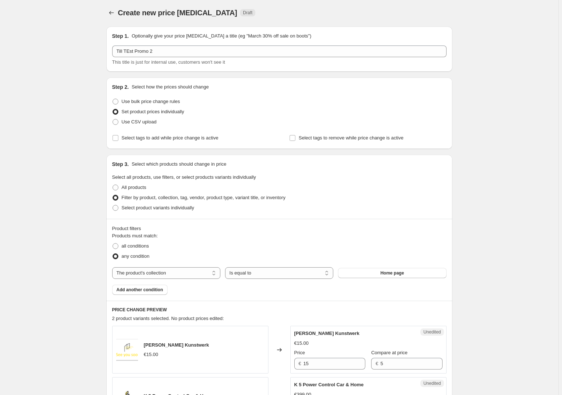
scroll to position [0, 0]
click at [369, 272] on button "Home page" at bounding box center [392, 274] width 108 height 10
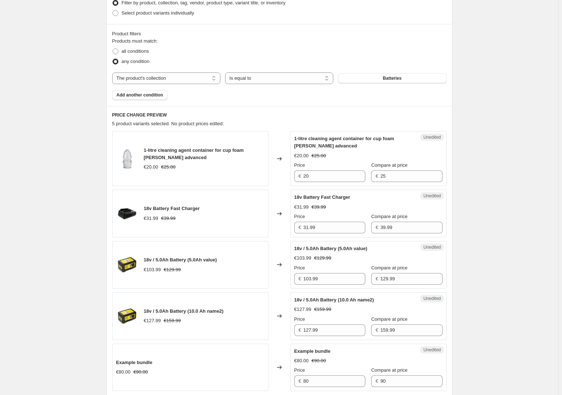
scroll to position [198, 0]
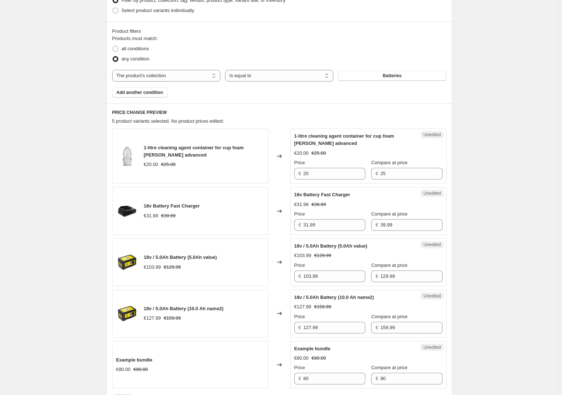
click at [375, 150] on div "€20.00 €25.00" at bounding box center [368, 153] width 148 height 7
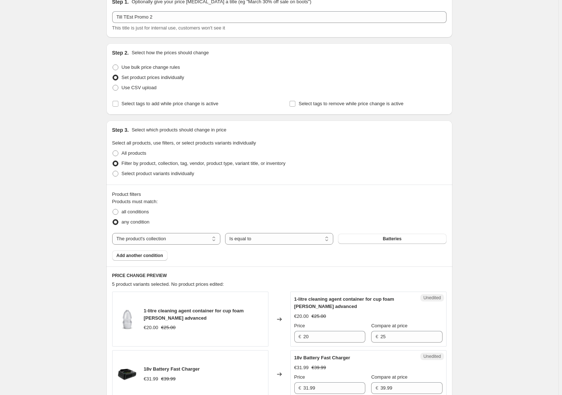
scroll to position [33, 0]
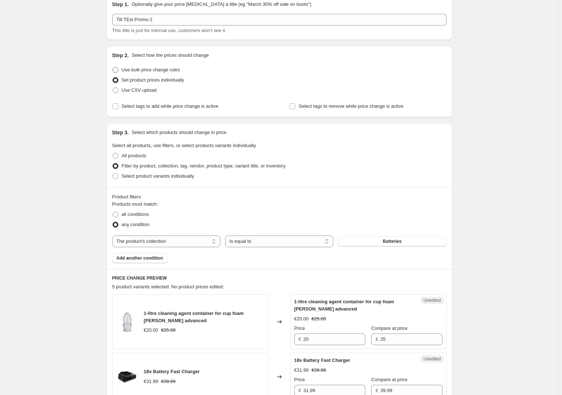
click at [158, 69] on span "Use bulk price change rules" at bounding box center [151, 69] width 58 height 5
click at [113, 67] on input "Use bulk price change rules" at bounding box center [113, 67] width 0 height 0
radio input "true"
select select "percentage"
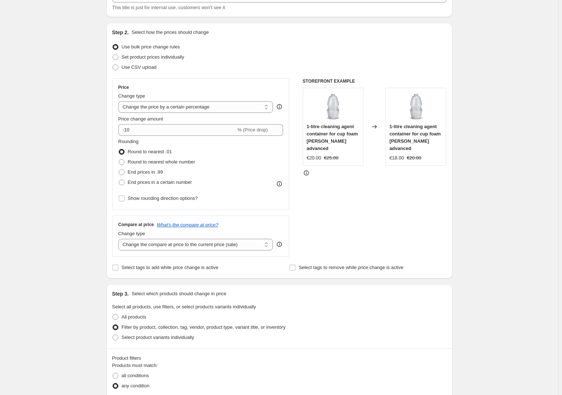
scroll to position [66, 0]
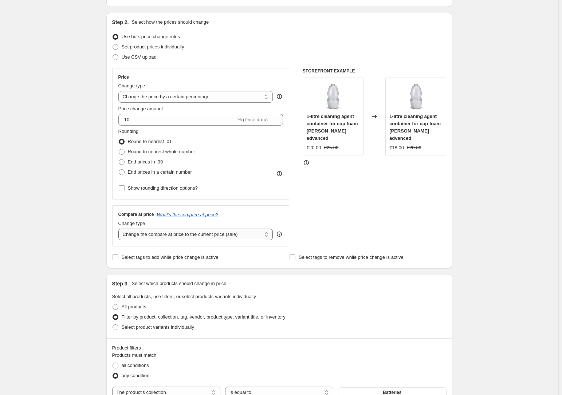
click at [244, 234] on select "Change the compare at price to the current price (sale) Change the compare at p…" at bounding box center [195, 235] width 155 height 12
click at [255, 214] on div "Compare at price What's the compare at price?" at bounding box center [200, 215] width 165 height 6
click at [162, 256] on span "Select tags to add while price change is active" at bounding box center [170, 257] width 97 height 5
click at [118, 256] on input "Select tags to add while price change is active" at bounding box center [116, 258] width 6 height 6
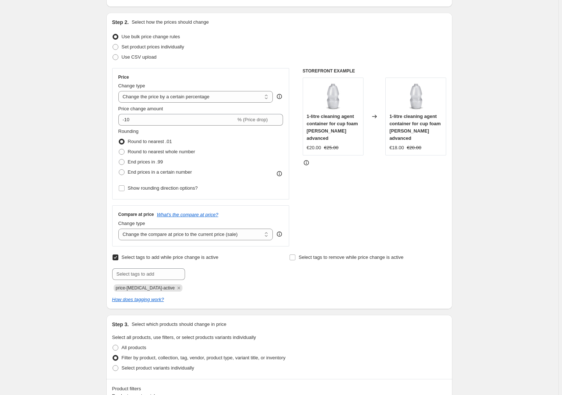
click at [140, 259] on span "Select tags to add while price change is active" at bounding box center [170, 257] width 97 height 5
click at [118, 259] on input "Select tags to add while price change is active" at bounding box center [116, 258] width 6 height 6
checkbox input "false"
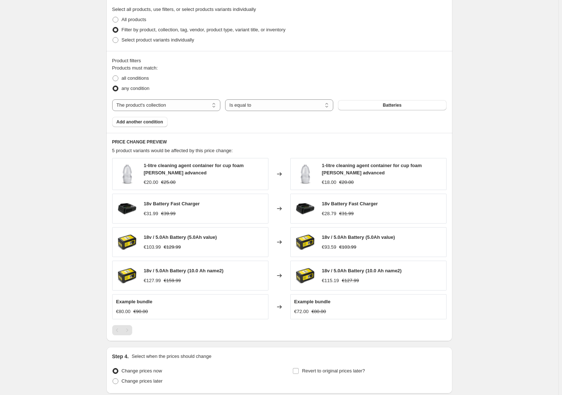
scroll to position [397, 0]
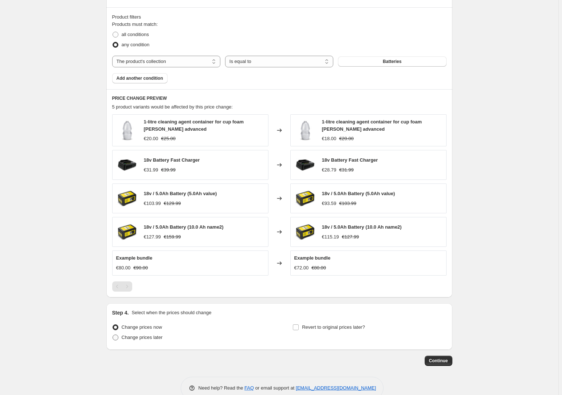
click at [137, 338] on span "Change prices later" at bounding box center [142, 337] width 41 height 5
click at [113, 335] on input "Change prices later" at bounding box center [113, 335] width 0 height 0
radio input "true"
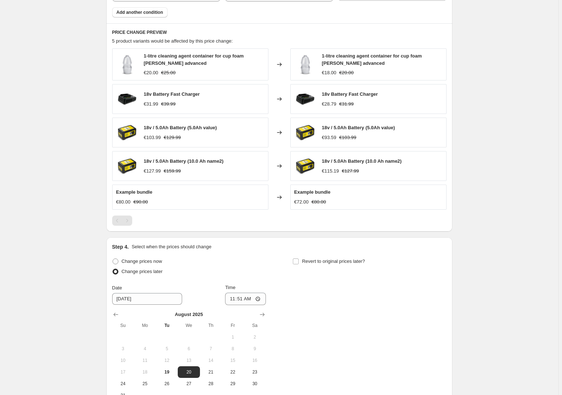
scroll to position [463, 0]
click at [257, 298] on input "11:51" at bounding box center [245, 298] width 41 height 12
type input "11:53"
click at [283, 299] on div "Change prices now Change prices later Date 8/20/2025 Time 11:53 August 2025 Su …" at bounding box center [279, 328] width 334 height 145
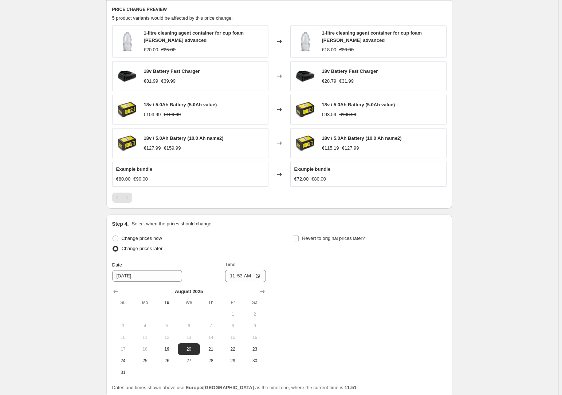
scroll to position [496, 0]
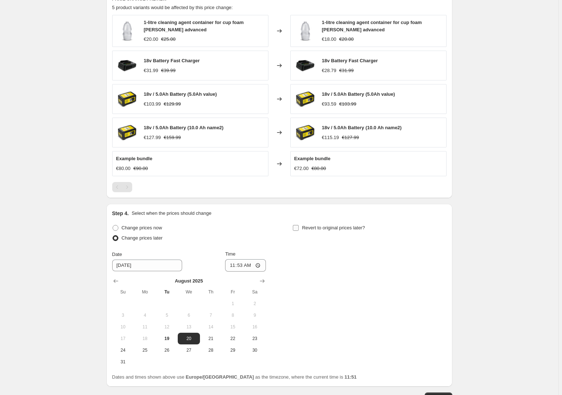
click at [296, 229] on input "Revert to original prices later?" at bounding box center [296, 228] width 6 height 6
checkbox input "true"
click at [422, 265] on input "11:51" at bounding box center [426, 265] width 41 height 12
click at [440, 266] on input "11:51" at bounding box center [426, 265] width 41 height 12
type input "13:30"
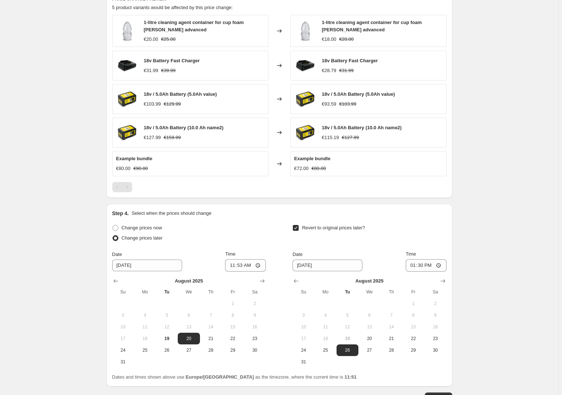
click at [421, 246] on div "Revert to original prices later? Date 8/26/2025 Time 13:30 August 2025 Su Mo Tu…" at bounding box center [369, 295] width 154 height 145
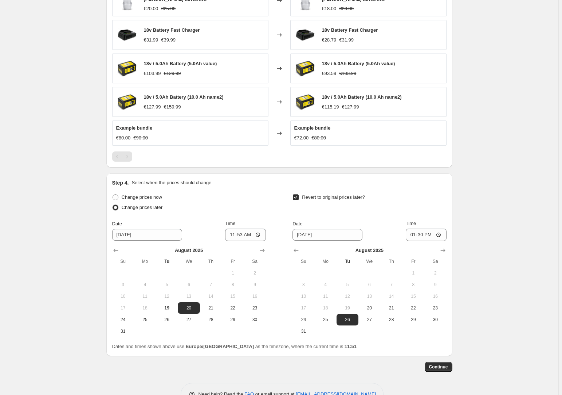
scroll to position [548, 0]
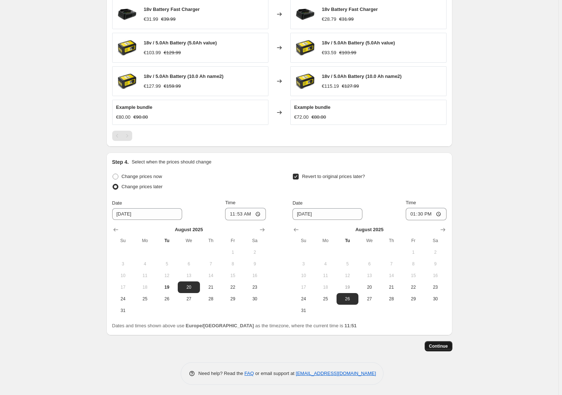
click at [439, 344] on span "Continue" at bounding box center [438, 346] width 19 height 6
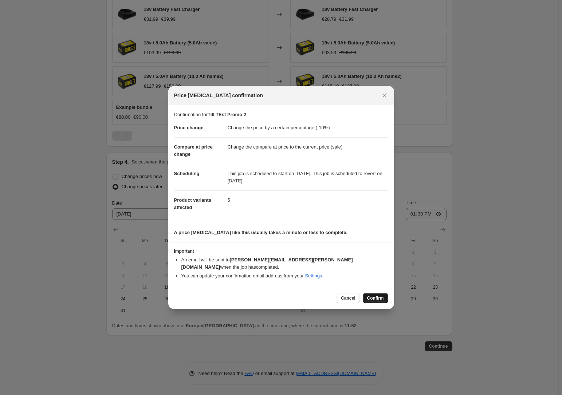
click at [376, 296] on span "Confirm" at bounding box center [375, 298] width 17 height 6
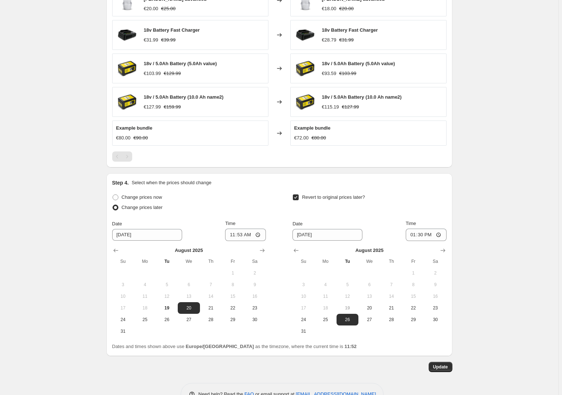
scroll to position [592, 0]
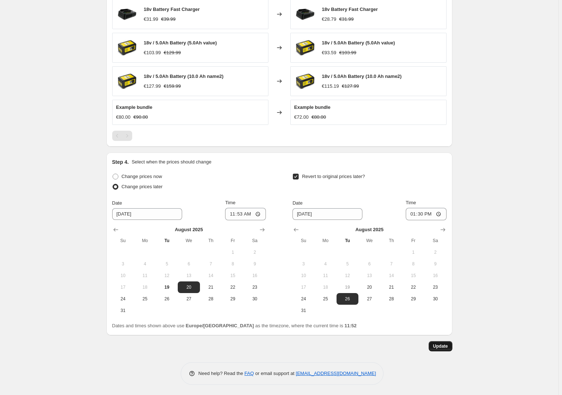
click at [435, 342] on button "Update" at bounding box center [441, 346] width 24 height 10
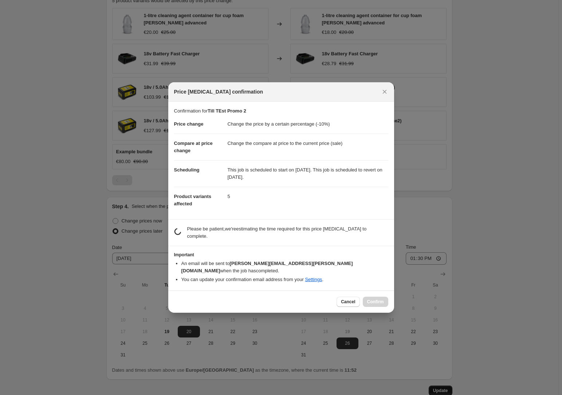
scroll to position [0, 0]
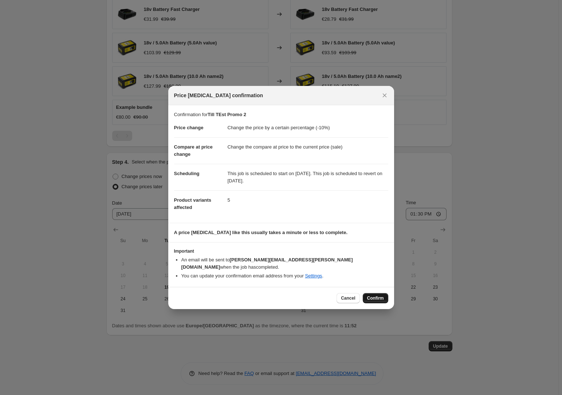
click at [382, 296] on span "Confirm" at bounding box center [375, 298] width 17 height 6
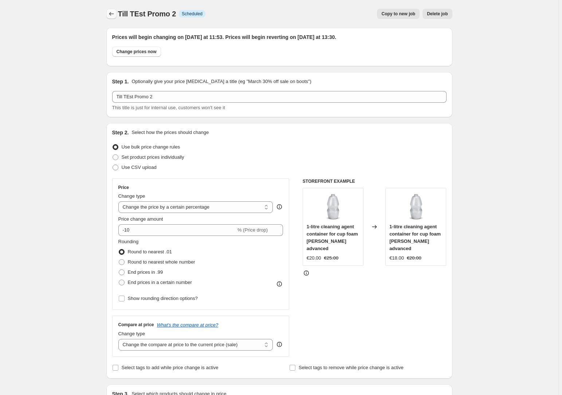
click at [113, 16] on icon "Price change jobs" at bounding box center [111, 13] width 7 height 7
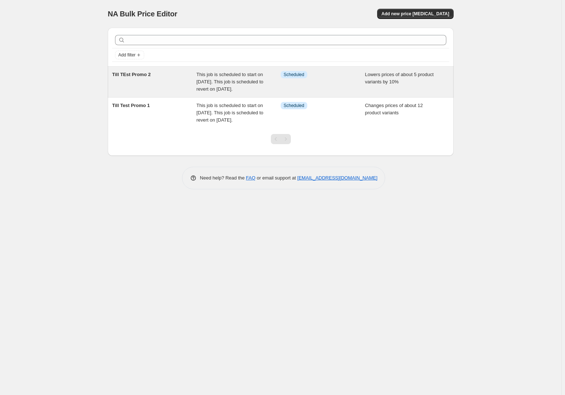
click at [142, 82] on div "Till TEst Promo 2" at bounding box center [154, 82] width 84 height 22
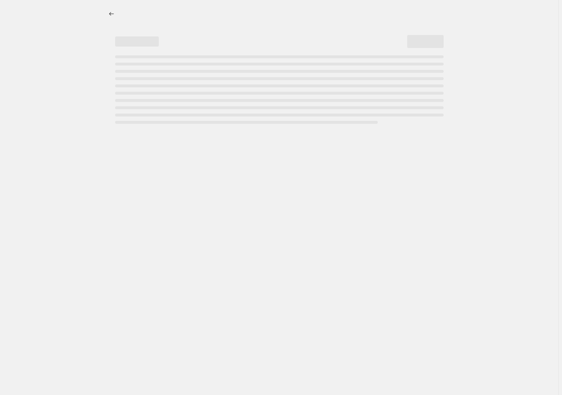
select select "percentage"
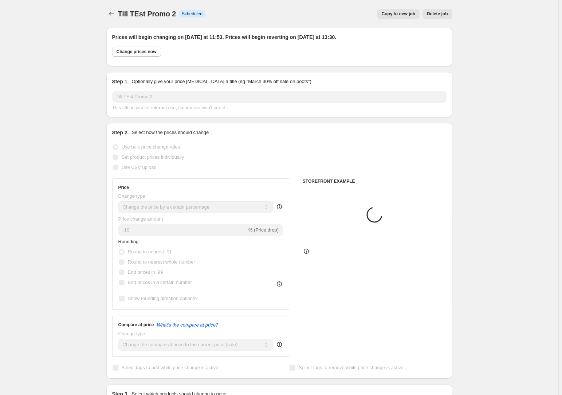
select select "collection"
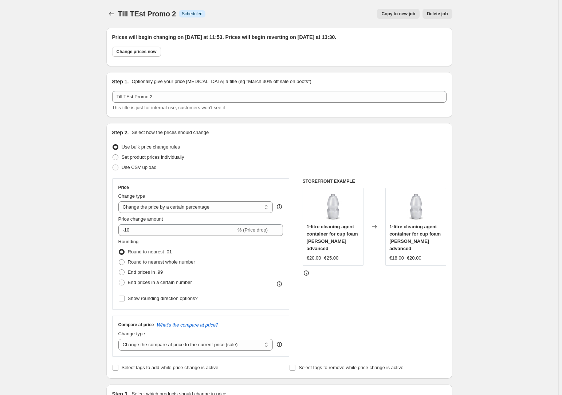
click at [107, 12] on button "Price change jobs" at bounding box center [111, 14] width 10 height 10
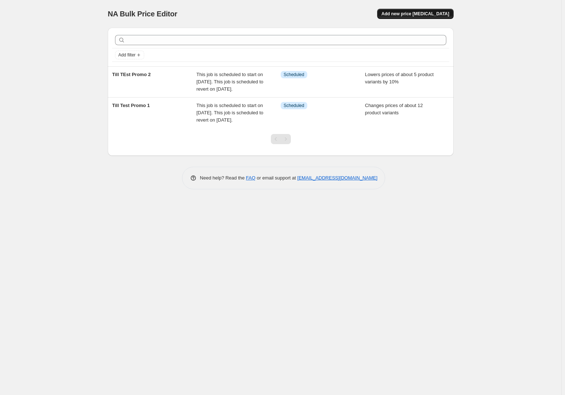
click at [407, 12] on span "Add new price [MEDICAL_DATA]" at bounding box center [416, 14] width 68 height 6
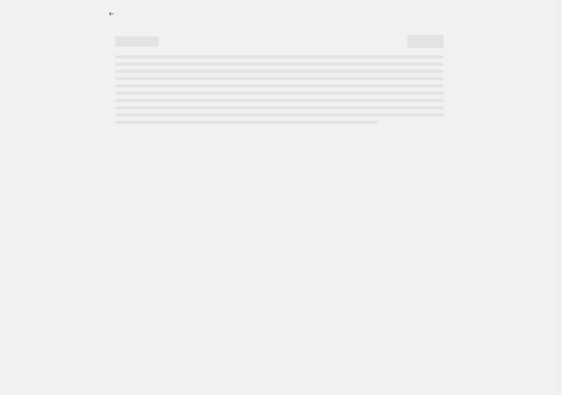
select select "percentage"
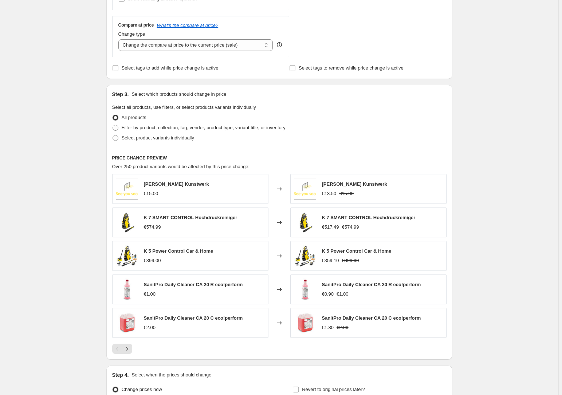
scroll to position [298, 0]
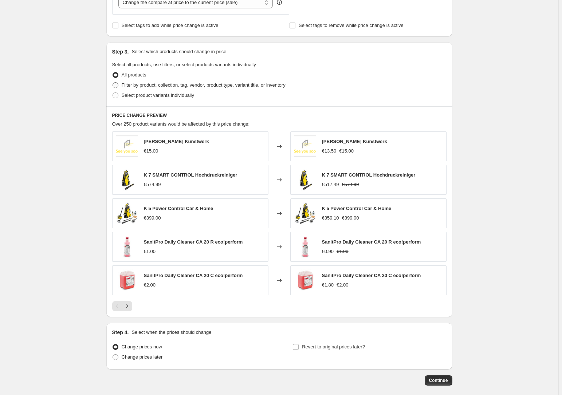
click at [160, 88] on span "Filter by product, collection, tag, vendor, product type, variant title, or inv…" at bounding box center [204, 85] width 164 height 7
click at [113, 83] on input "Filter by product, collection, tag, vendor, product type, variant title, or inv…" at bounding box center [113, 82] width 0 height 0
radio input "true"
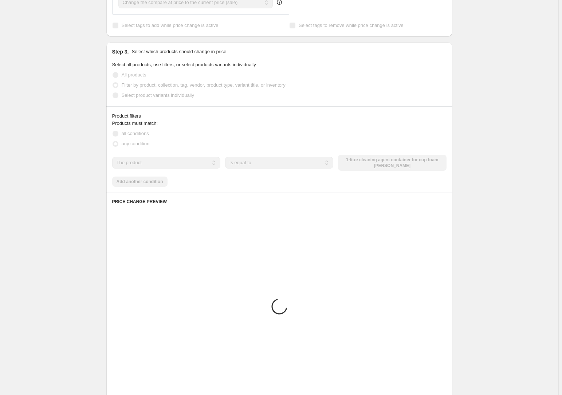
scroll to position [280, 0]
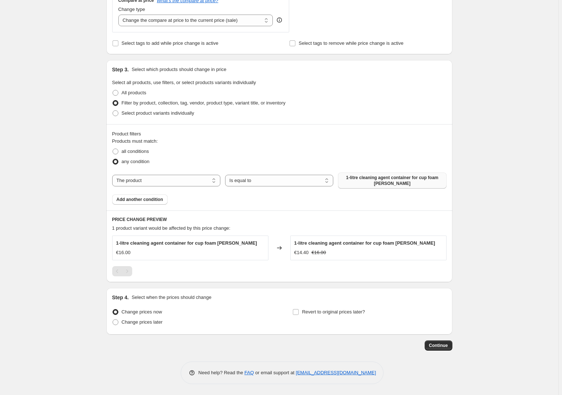
click at [360, 180] on span "1-litre cleaning agent container for cup foam [PERSON_NAME]" at bounding box center [391, 181] width 99 height 12
click at [205, 178] on select "The product The product's collection The product's tag The product's vendor The…" at bounding box center [166, 181] width 108 height 12
select select "collection"
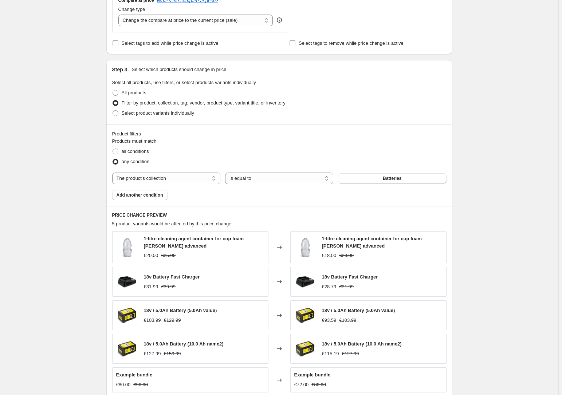
click at [368, 180] on button "Batteries" at bounding box center [392, 178] width 108 height 10
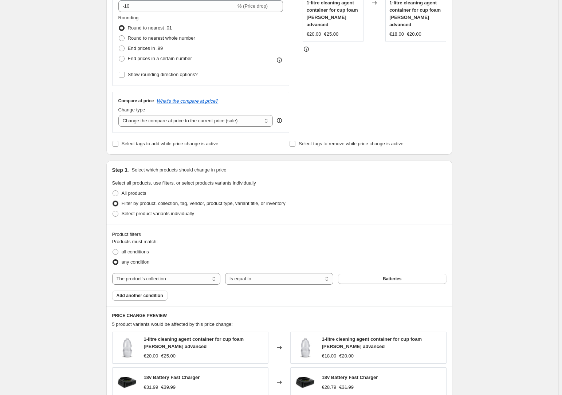
scroll to position [0, 0]
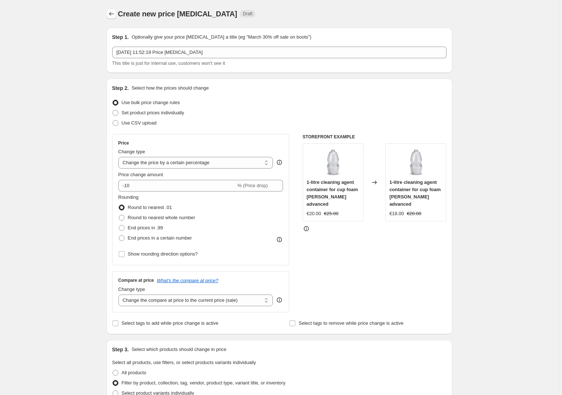
click at [110, 13] on icon "Price change jobs" at bounding box center [111, 13] width 7 height 7
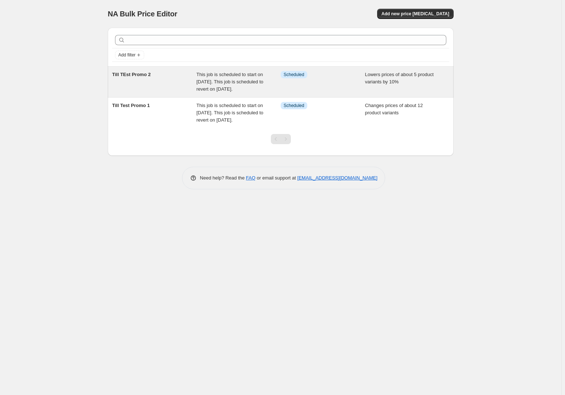
click at [146, 88] on div "Till TEst Promo 2" at bounding box center [154, 82] width 84 height 22
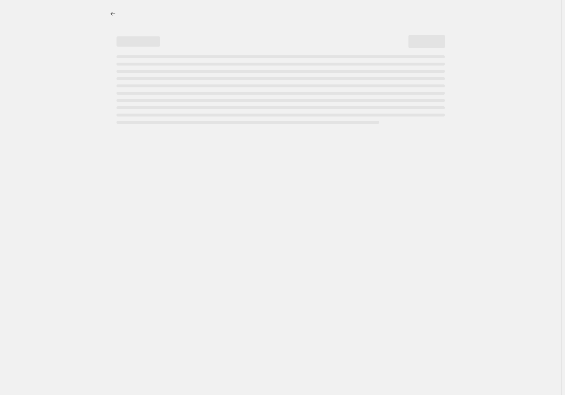
select select "percentage"
select select "collection"
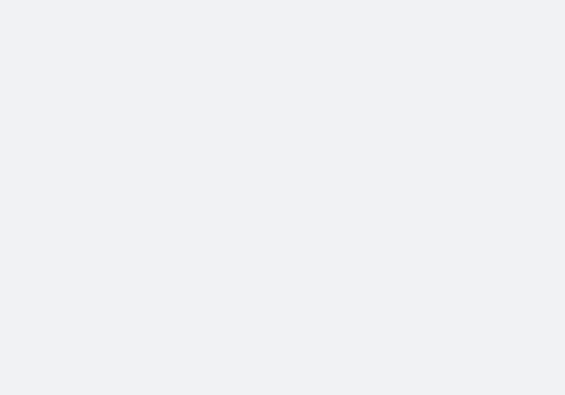
select select "percentage"
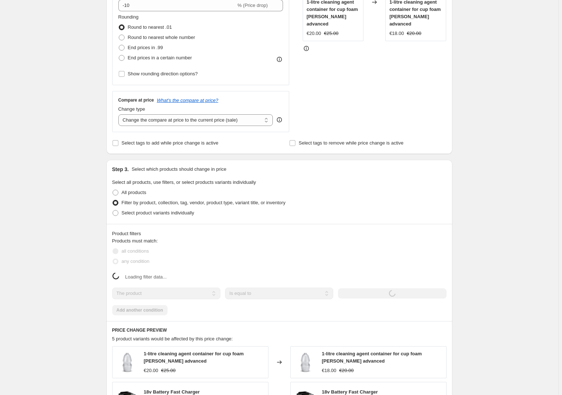
select select "collection"
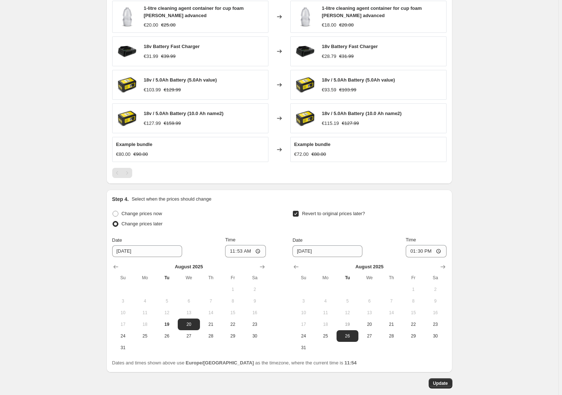
scroll to position [592, 0]
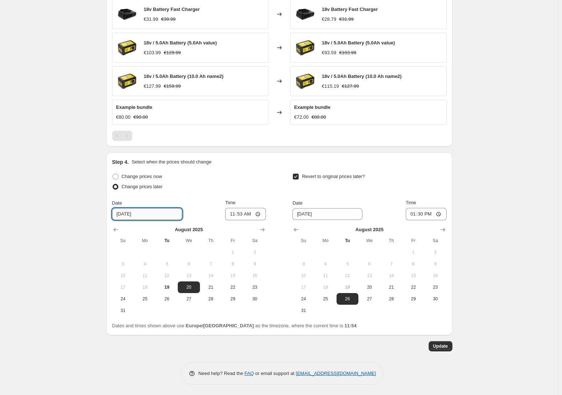
click at [150, 214] on input "[DATE]" at bounding box center [147, 214] width 70 height 12
click at [131, 214] on input "[DATE]" at bounding box center [147, 214] width 70 height 12
click at [152, 215] on input "[DATE]" at bounding box center [147, 214] width 70 height 12
click at [129, 216] on input "[DATE]" at bounding box center [147, 214] width 70 height 12
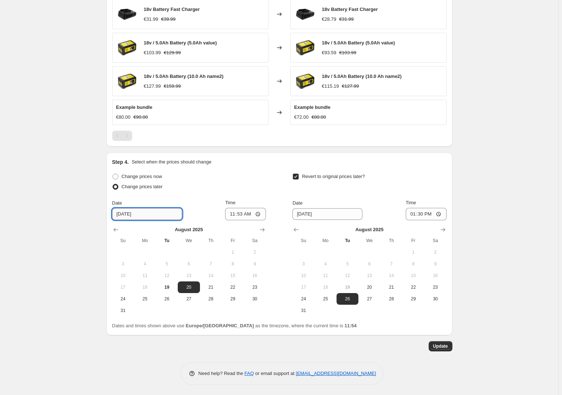
click at [120, 215] on input "[DATE]" at bounding box center [147, 214] width 70 height 12
click at [127, 214] on input "[DATE]" at bounding box center [147, 214] width 70 height 12
type input "8/19/2025"
click at [259, 210] on input "11:53" at bounding box center [245, 214] width 41 height 12
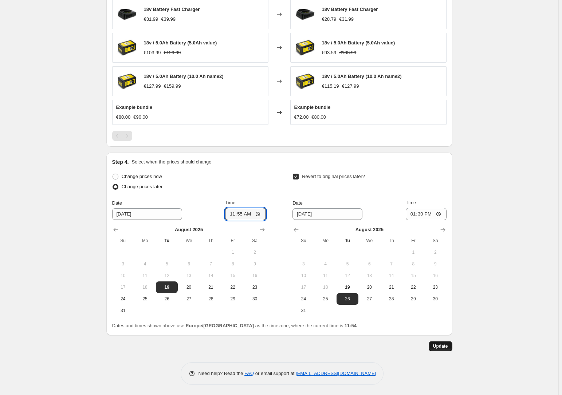
type input "11:55"
click at [439, 347] on span "Update" at bounding box center [440, 346] width 15 height 6
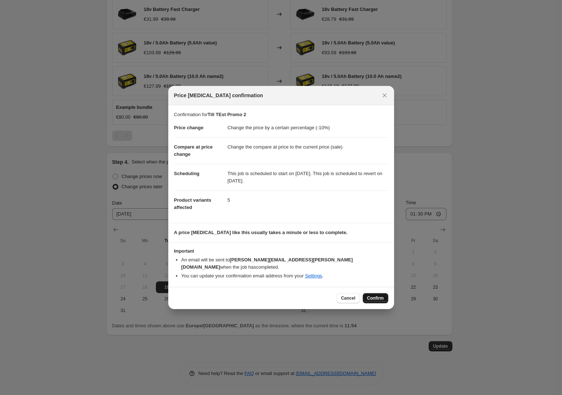
click at [372, 295] on span "Confirm" at bounding box center [375, 298] width 17 height 6
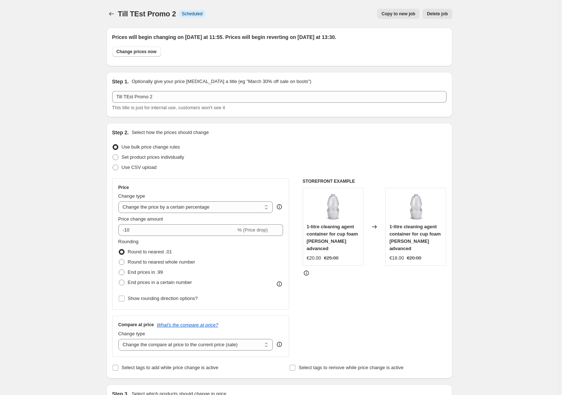
scroll to position [592, 0]
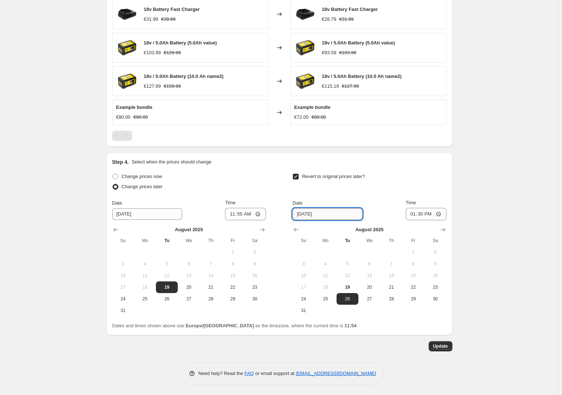
click at [306, 216] on input "8/26/2025" at bounding box center [327, 214] width 70 height 12
type input "8/19/2025"
click at [448, 341] on button "Update" at bounding box center [441, 346] width 24 height 10
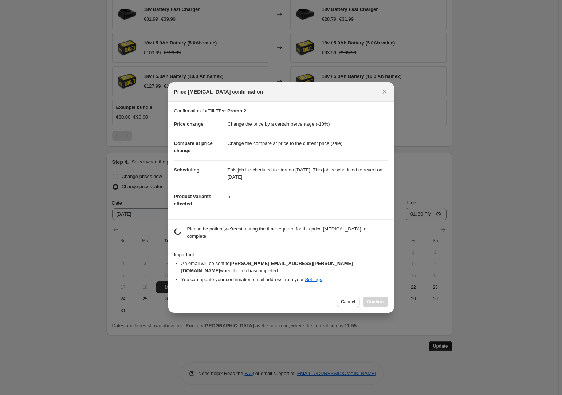
scroll to position [0, 0]
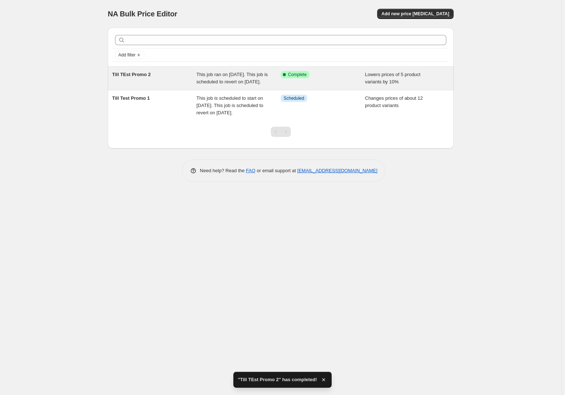
click at [163, 83] on div "Till TEst Promo 2" at bounding box center [154, 78] width 84 height 15
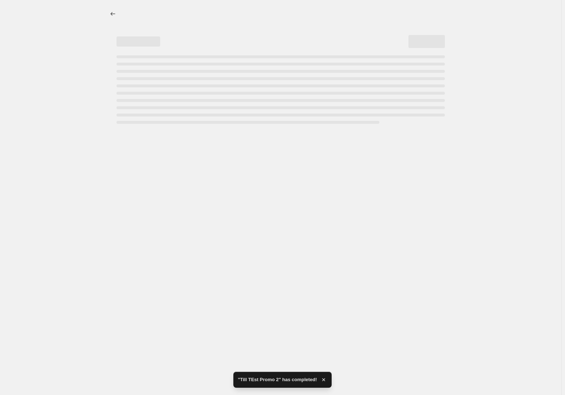
select select "percentage"
select select "collection"
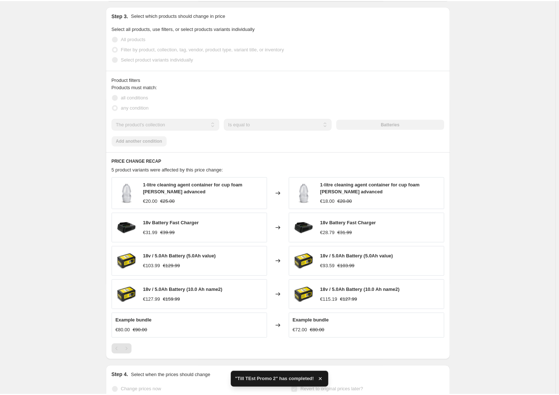
scroll to position [463, 0]
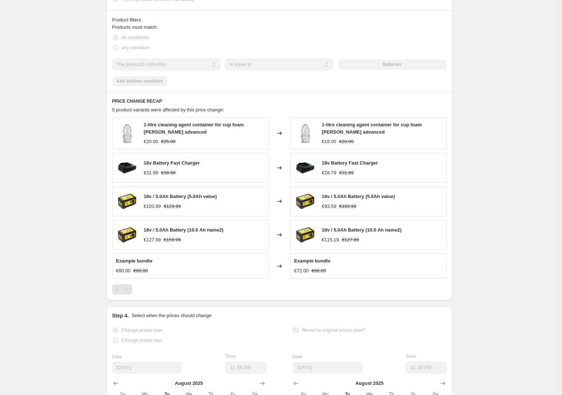
click at [130, 174] on img at bounding box center [127, 168] width 22 height 22
drag, startPoint x: 202, startPoint y: 170, endPoint x: 145, endPoint y: 171, distance: 57.2
click at [145, 171] on div "18v Battery Fast Charger €31.99 €39.99" at bounding box center [190, 168] width 156 height 30
copy span "18v Battery Fast Charger"
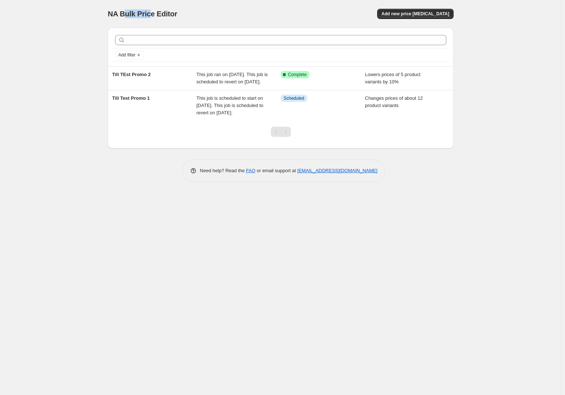
drag, startPoint x: 125, startPoint y: 16, endPoint x: 150, endPoint y: 19, distance: 25.3
click at [150, 19] on div "NA Bulk Price Editor. This page is ready NA Bulk Price Editor Add new price [ME…" at bounding box center [281, 14] width 346 height 28
